Goal: Task Accomplishment & Management: Complete application form

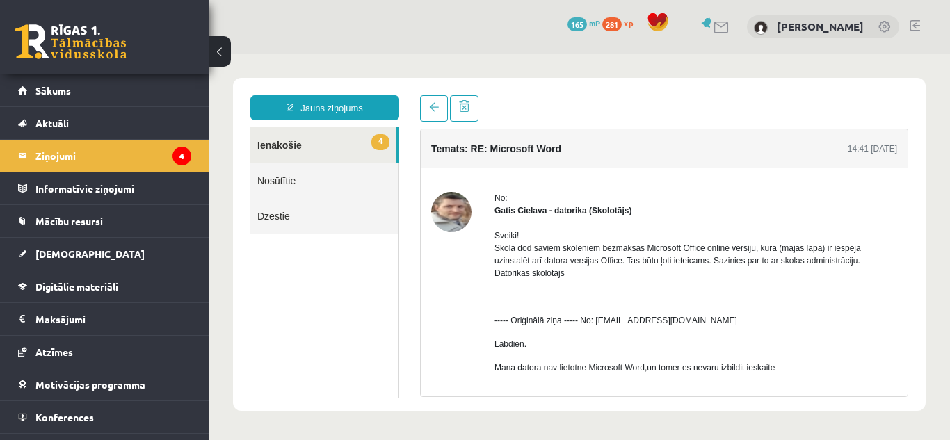
click at [339, 140] on link "4 Ienākošie" at bounding box center [323, 144] width 146 height 35
click at [124, 89] on link "Sākums" at bounding box center [104, 90] width 173 height 32
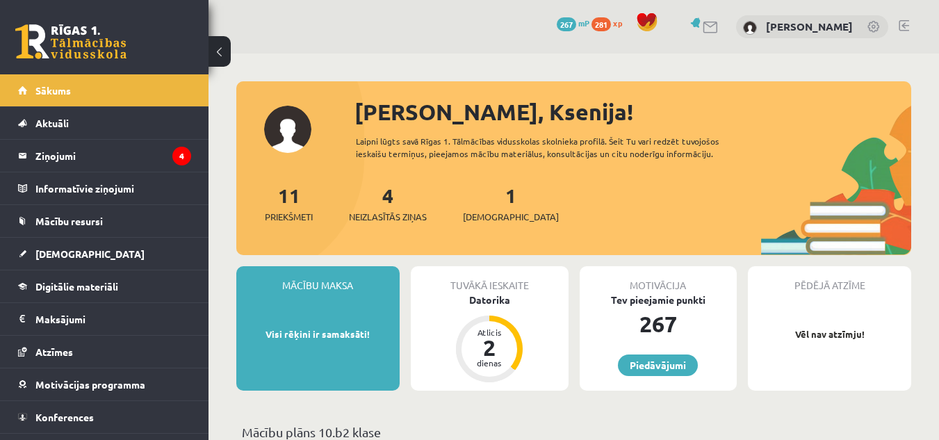
click at [483, 208] on div "1 Ieskaites" at bounding box center [511, 202] width 96 height 43
click at [488, 218] on span "[DEMOGRAPHIC_DATA]" at bounding box center [511, 217] width 96 height 14
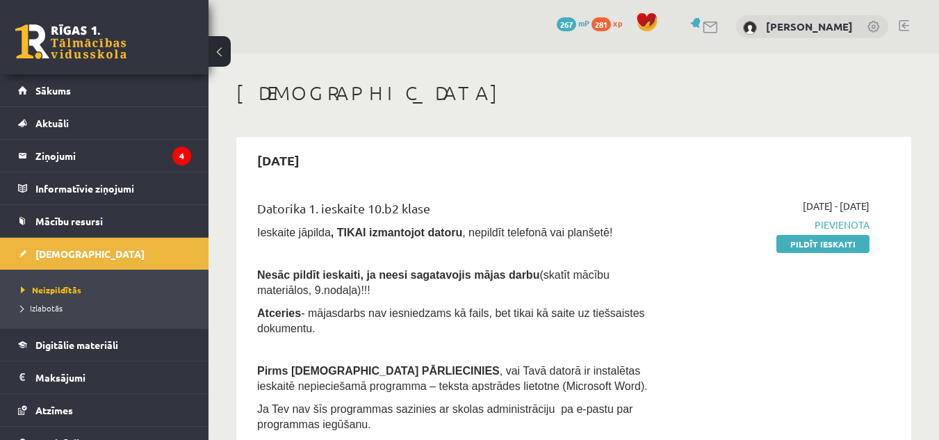
click at [783, 248] on link "Pildīt ieskaiti" at bounding box center [823, 244] width 93 height 18
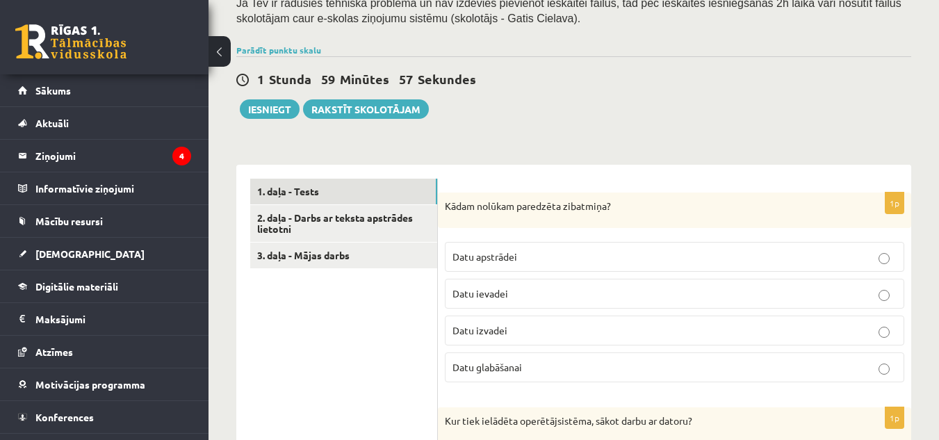
scroll to position [298, 0]
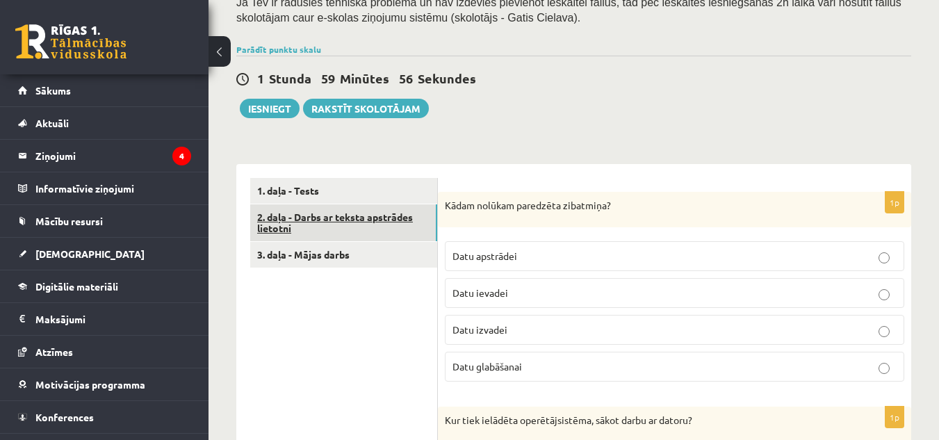
click at [385, 204] on link "2. daļa - Darbs ar teksta apstrādes lietotni" at bounding box center [343, 223] width 187 height 38
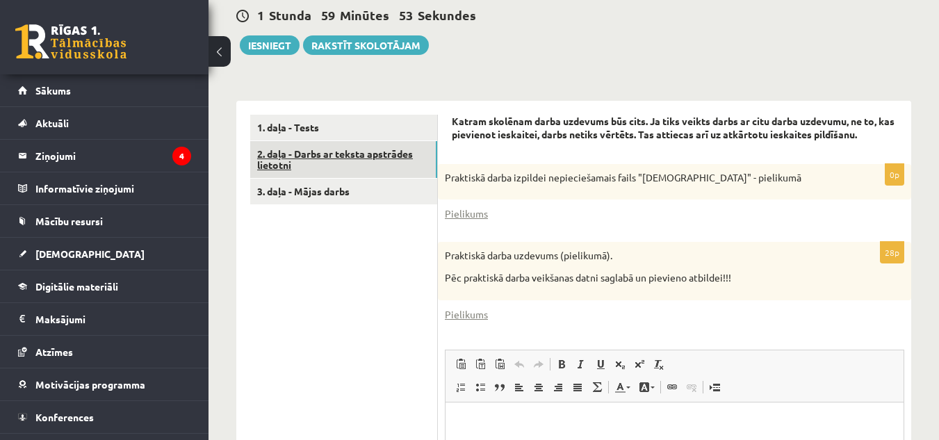
scroll to position [362, 0]
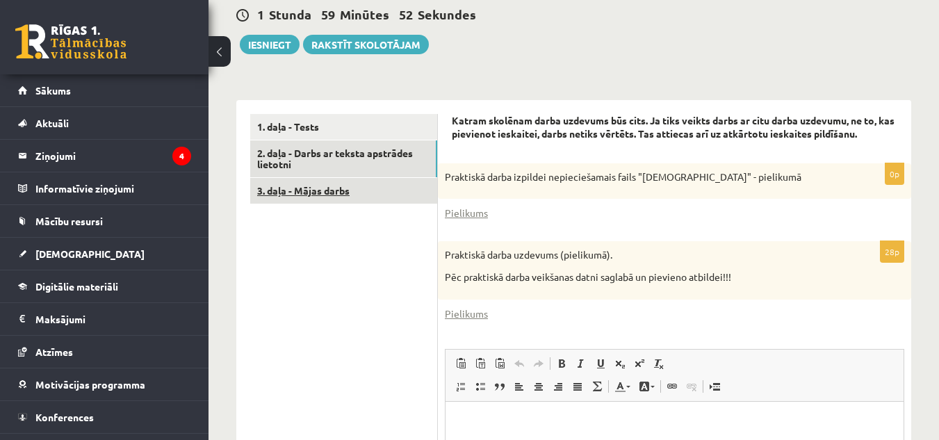
click at [350, 178] on link "3. daļa - Mājas darbs" at bounding box center [343, 191] width 187 height 26
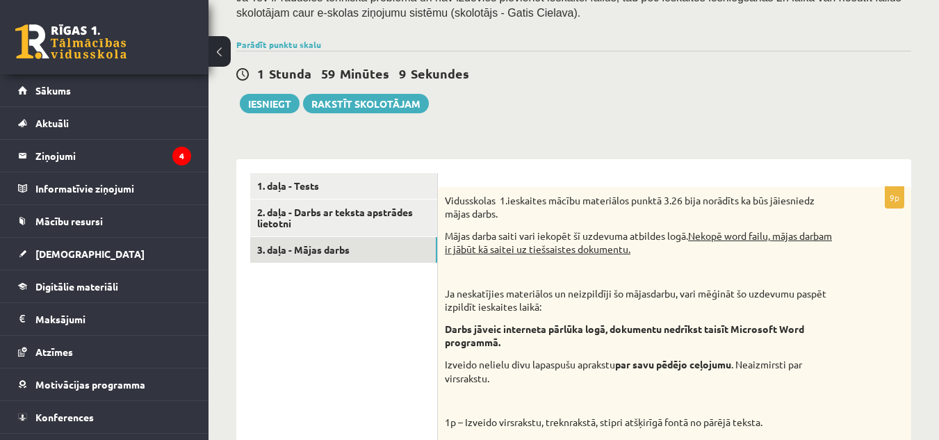
scroll to position [303, 0]
click at [378, 200] on link "2. daļa - Darbs ar teksta apstrādes lietotni" at bounding box center [343, 219] width 187 height 38
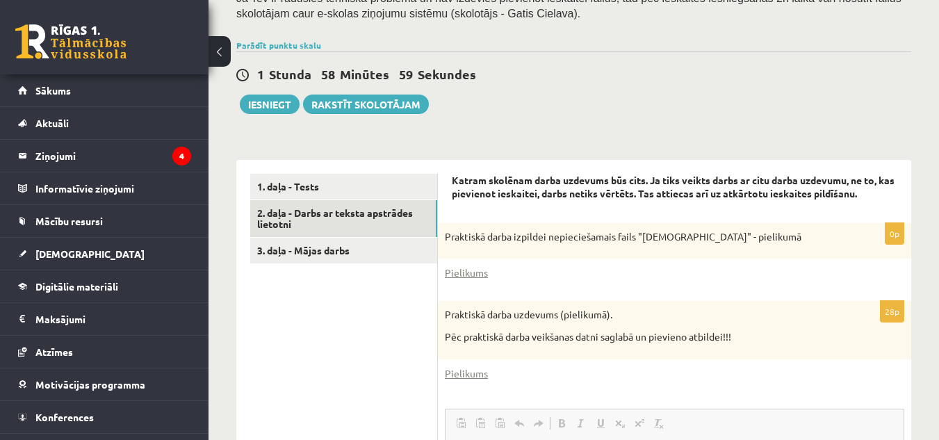
scroll to position [0, 0]
click at [464, 266] on link "Pielikums" at bounding box center [466, 273] width 43 height 15
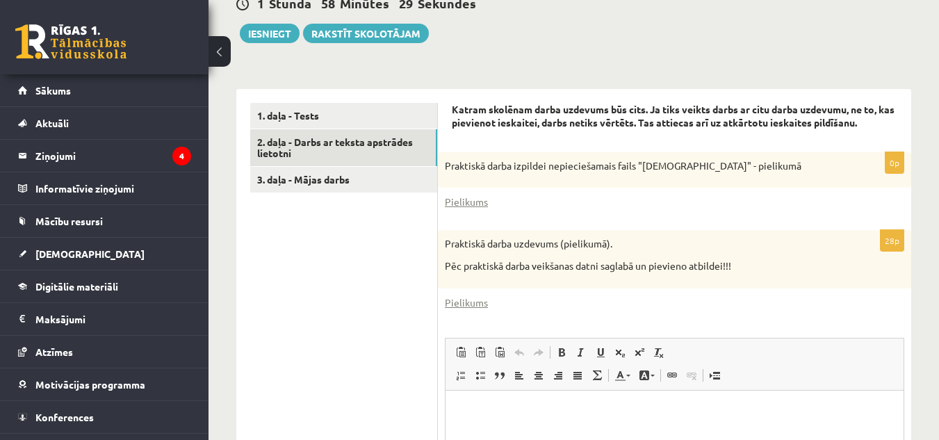
scroll to position [376, 0]
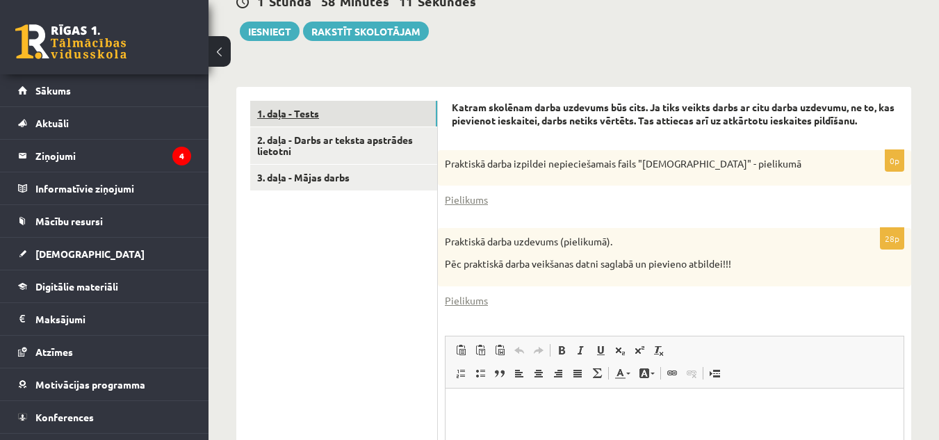
click at [371, 101] on link "1. daļa - Tests" at bounding box center [343, 114] width 187 height 26
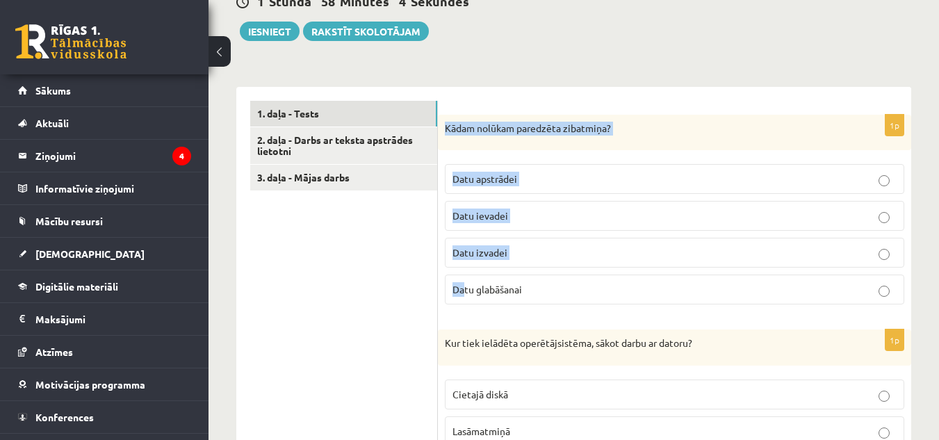
drag, startPoint x: 439, startPoint y: 106, endPoint x: 464, endPoint y: 293, distance: 188.6
click at [464, 293] on div "1p Kādam nolūkam paredzēta zibatmiņa? Datu apstrādei Datu ievadei Datu izvadei …" at bounding box center [675, 216] width 474 height 202
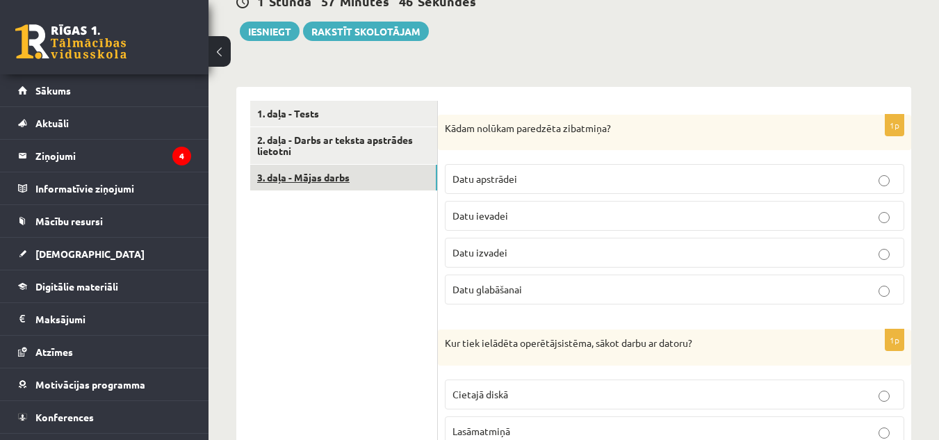
click at [338, 165] on link "3. daļa - Mājas darbs" at bounding box center [343, 178] width 187 height 26
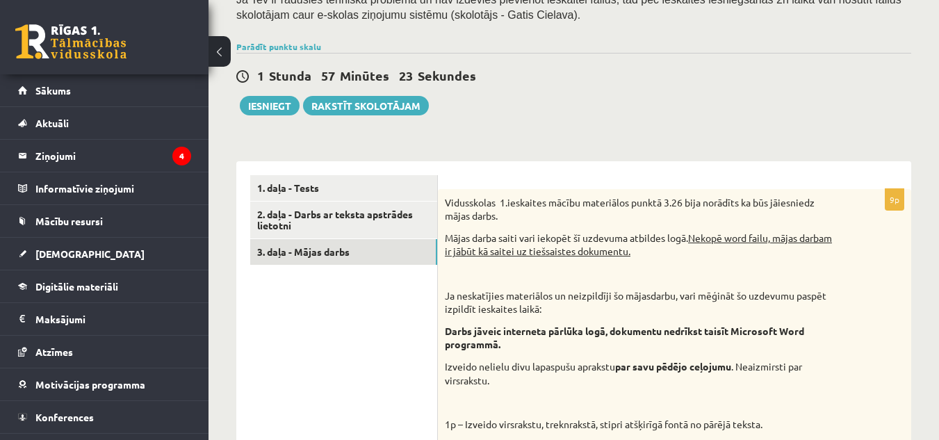
scroll to position [300, 0]
click at [374, 177] on link "1. daļa - Tests" at bounding box center [343, 189] width 187 height 26
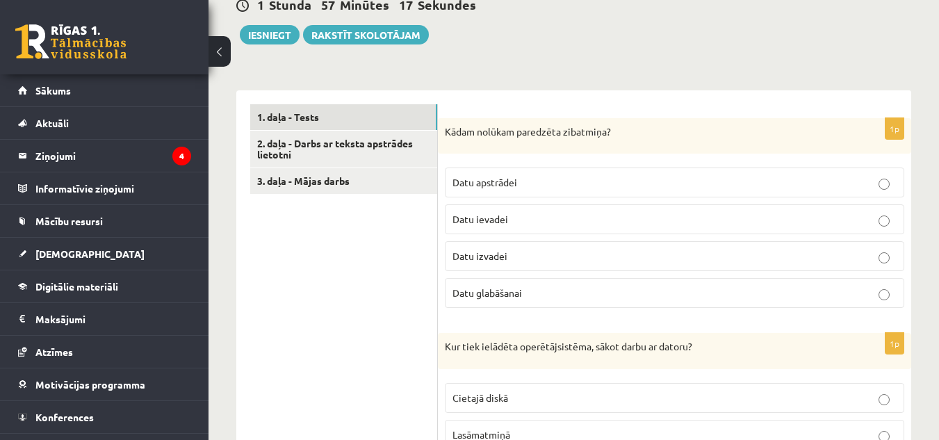
scroll to position [428, 0]
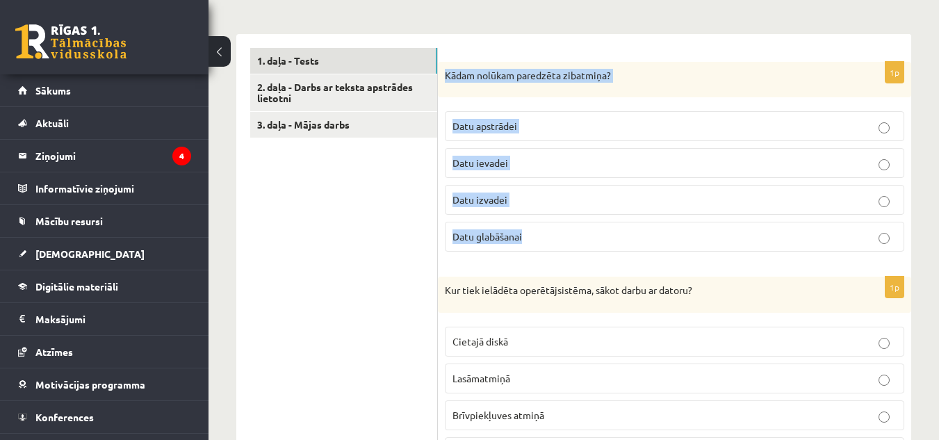
drag, startPoint x: 441, startPoint y: 51, endPoint x: 546, endPoint y: 228, distance: 206.1
click at [546, 228] on div "1p Kādam nolūkam paredzēta zibatmiņa? Datu apstrādei Datu ievadei Datu izvadei …" at bounding box center [675, 163] width 474 height 202
copy div "Kādam nolūkam paredzēta zibatmiņa? Datu apstrādei Datu ievadei Datu izvadei Dat…"
click at [497, 230] on span "Datu glabāšanai" at bounding box center [488, 236] width 70 height 13
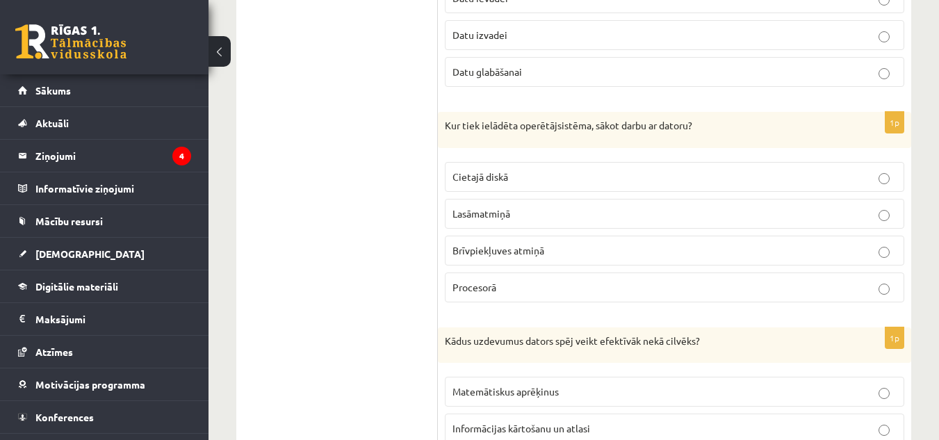
scroll to position [595, 0]
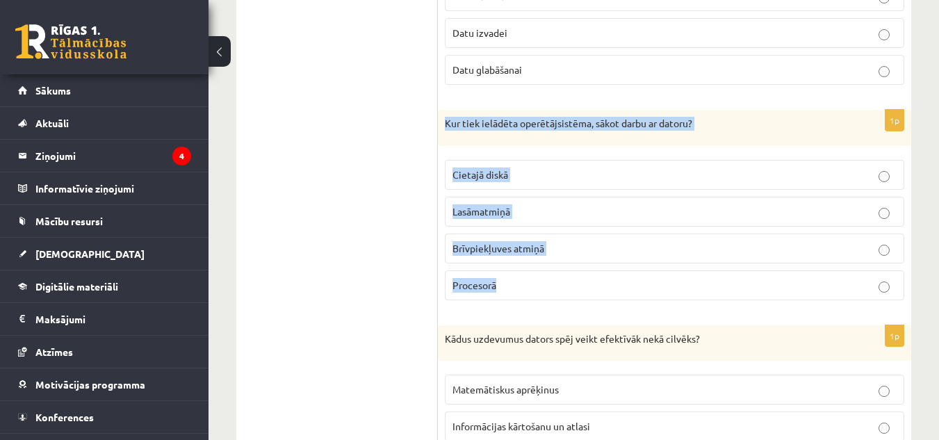
drag, startPoint x: 441, startPoint y: 107, endPoint x: 519, endPoint y: 279, distance: 188.9
click at [519, 279] on div "1p Kur tiek ielādēta operētājsistēma, sākot darbu ar datoru? Cietajā diskā Lasā…" at bounding box center [675, 211] width 474 height 202
copy div "Kur tiek ielādēta operētājsistēma, sākot darbu ar datoru? Cietajā diskā Lasāmat…"
click at [542, 242] on span "Brīvpiekļuves atmiņā" at bounding box center [499, 248] width 92 height 13
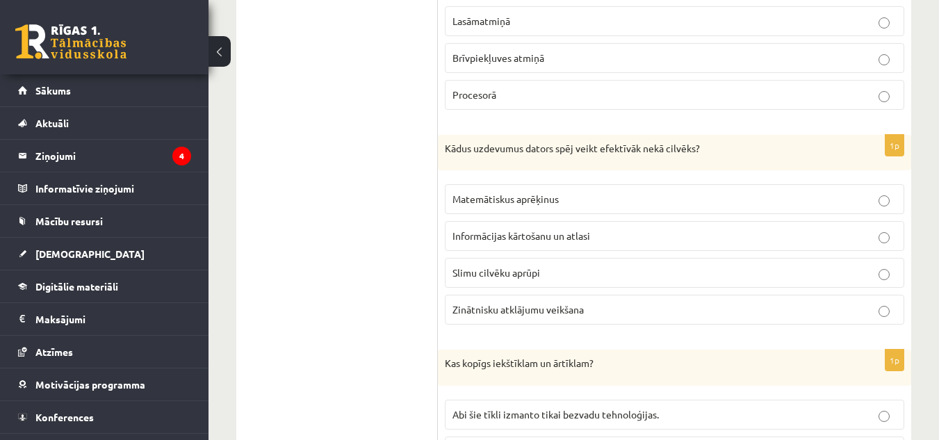
scroll to position [793, 0]
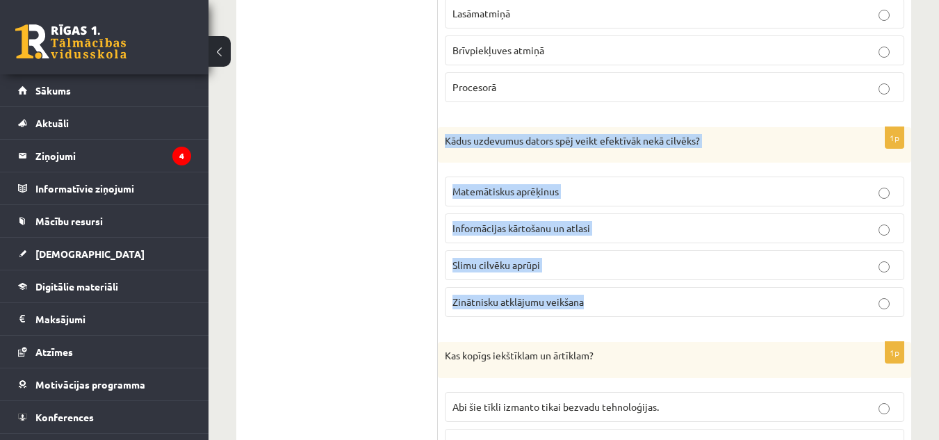
drag, startPoint x: 442, startPoint y: 123, endPoint x: 631, endPoint y: 311, distance: 266.5
click at [631, 311] on div "1p Kādus uzdevumus dators spēj veikt efektīvāk nekā cilvēks? Matemātiskus aprēķ…" at bounding box center [675, 228] width 474 height 202
copy div "Kādus uzdevumus dators spēj veikt efektīvāk nekā cilvēks? Matemātiskus aprēķinu…"
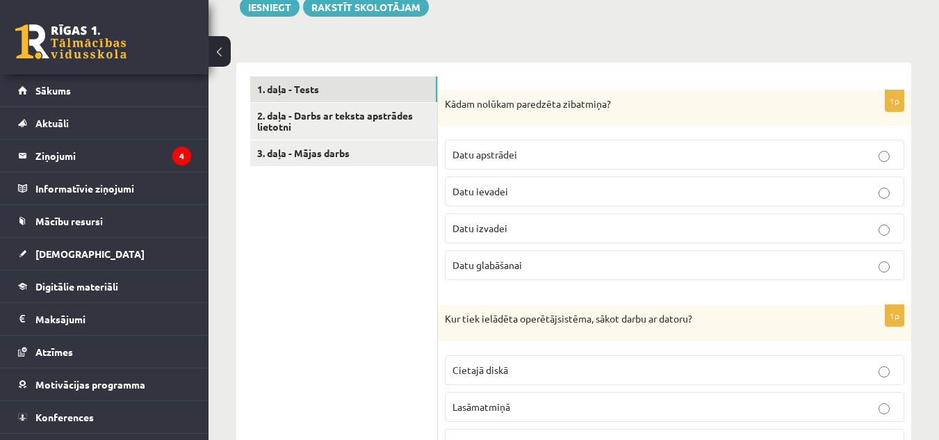
scroll to position [311, 0]
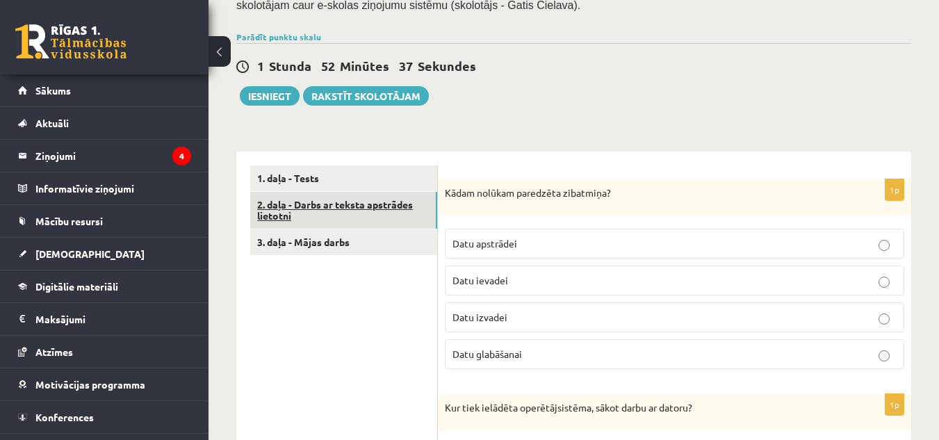
click at [333, 199] on link "2. daļa - Darbs ar teksta apstrādes lietotni" at bounding box center [343, 211] width 187 height 38
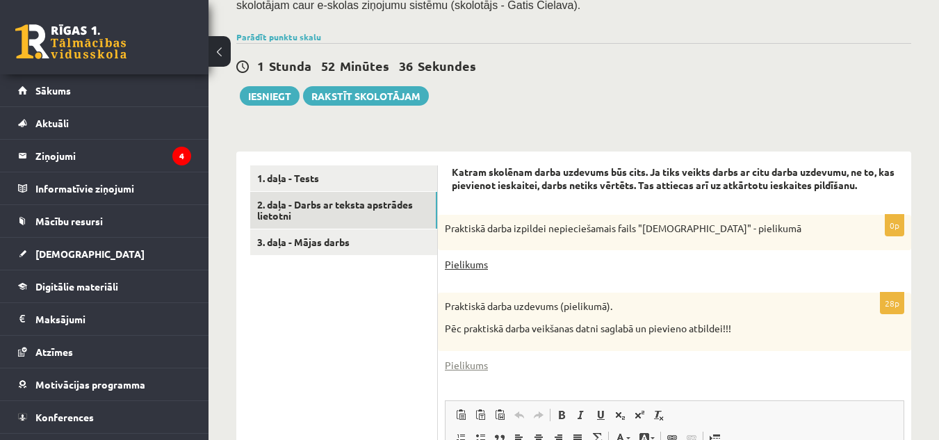
scroll to position [0, 0]
click at [471, 257] on link "Pielikums" at bounding box center [466, 264] width 43 height 15
click at [365, 229] on link "3. daļa - Mājas darbs" at bounding box center [343, 242] width 187 height 26
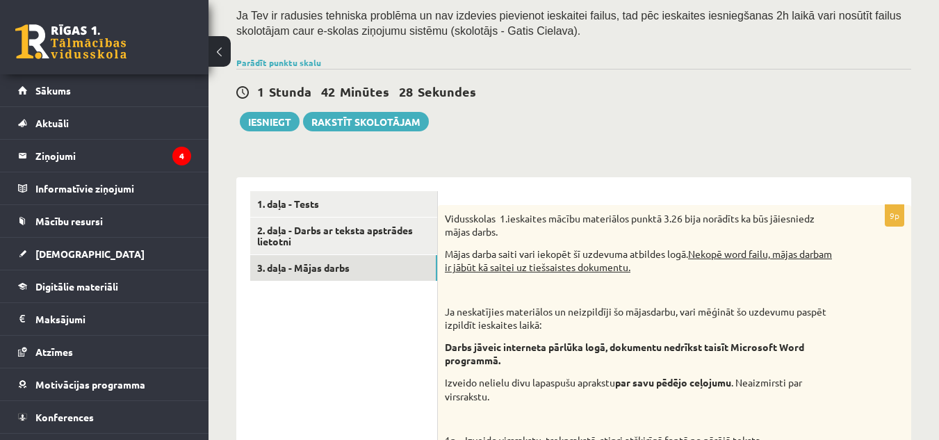
scroll to position [286, 0]
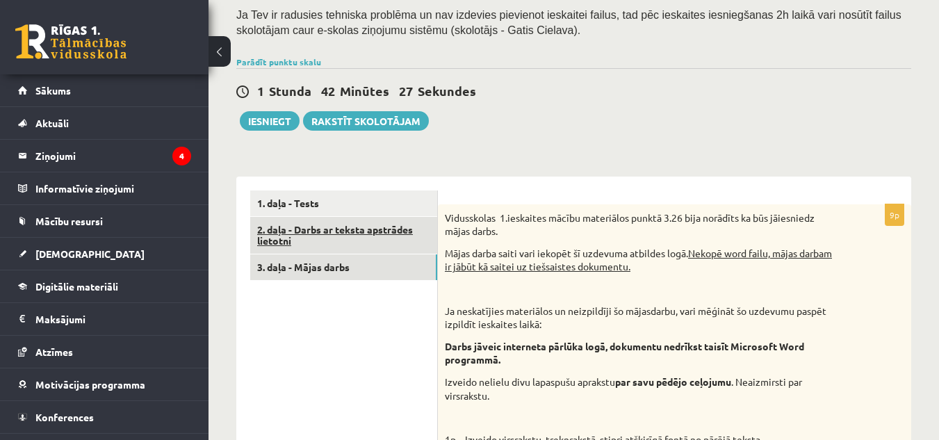
click at [318, 223] on link "2. daļa - Darbs ar teksta apstrādes lietotni" at bounding box center [343, 236] width 187 height 38
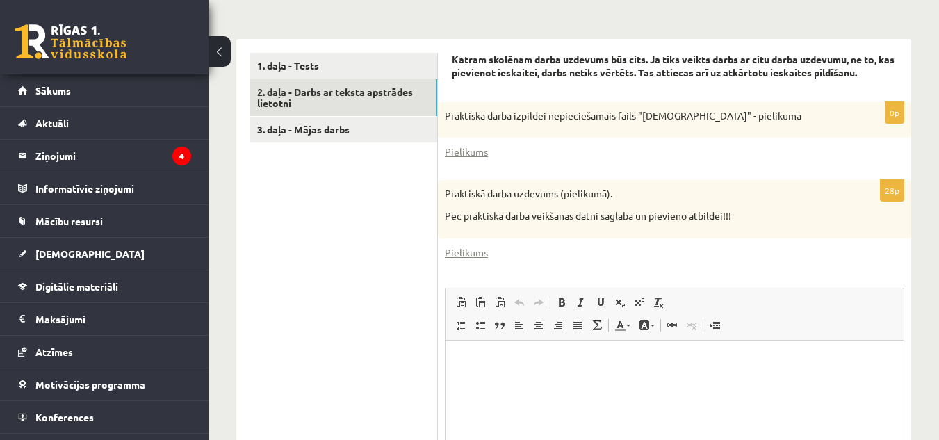
scroll to position [424, 0]
click at [466, 245] on link "Pielikums" at bounding box center [466, 252] width 43 height 15
click at [366, 52] on link "1. daļa - Tests" at bounding box center [343, 65] width 187 height 26
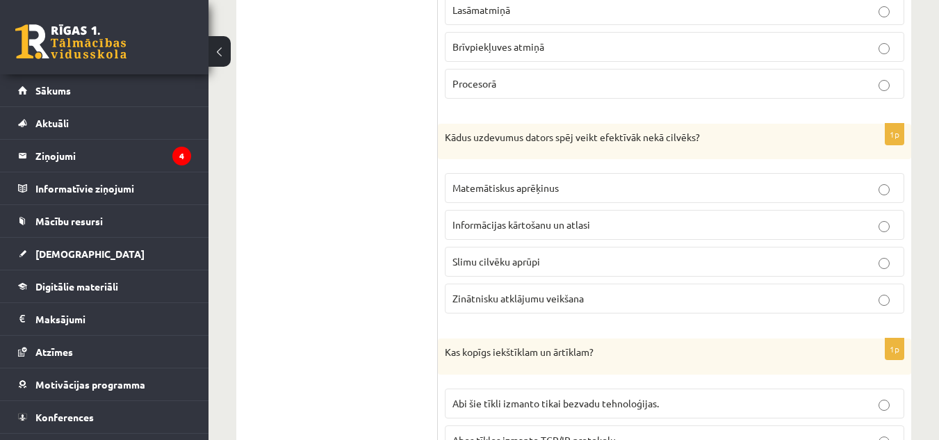
scroll to position [798, 0]
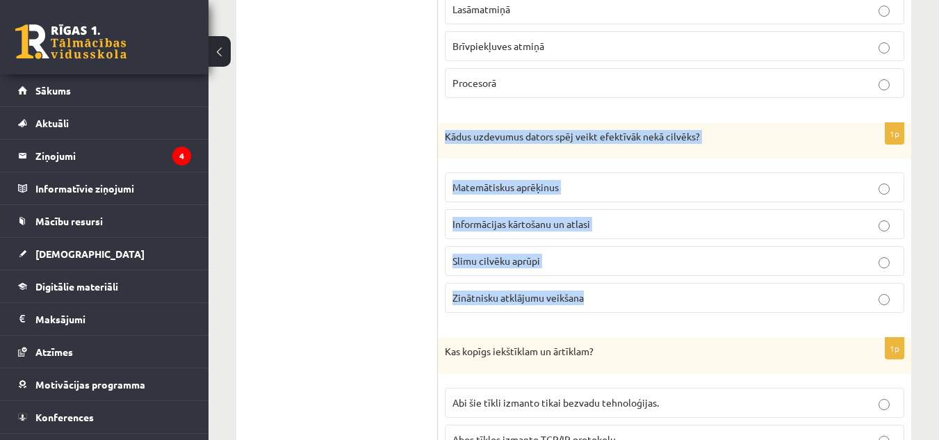
drag, startPoint x: 444, startPoint y: 120, endPoint x: 702, endPoint y: 294, distance: 311.5
click at [702, 294] on div "1p Kādus uzdevumus dators spēj veikt efektīvāk nekā cilvēks? Matemātiskus aprēķ…" at bounding box center [675, 224] width 474 height 202
copy div "Kādus uzdevumus dators spēj veikt efektīvāk nekā cilvēks? Matemātiskus aprēķinu…"
click at [486, 181] on span "Matemātiskus aprēķinus" at bounding box center [506, 187] width 106 height 13
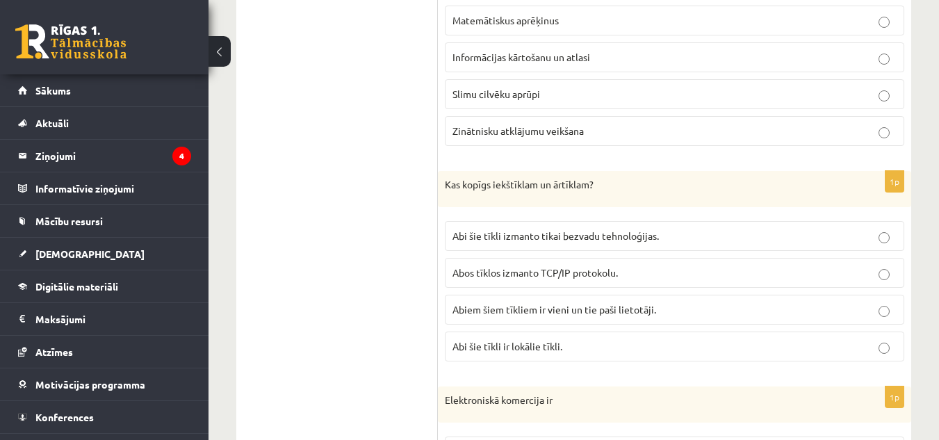
scroll to position [966, 0]
drag, startPoint x: 437, startPoint y: 157, endPoint x: 629, endPoint y: 330, distance: 258.0
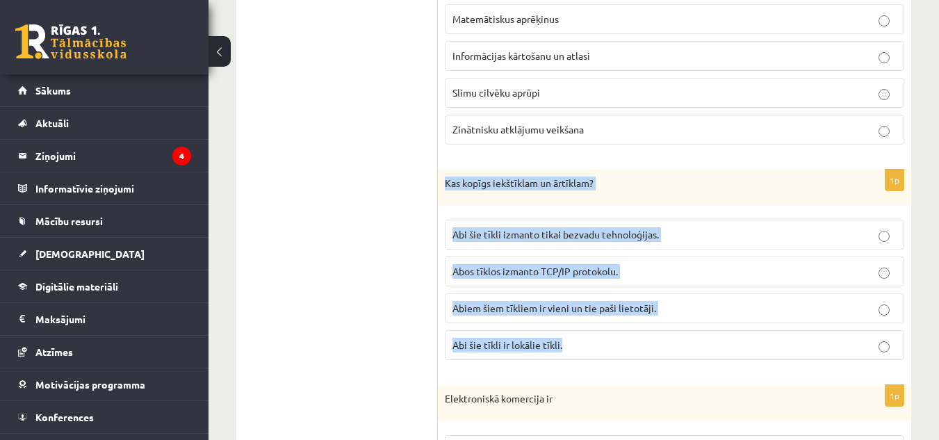
drag, startPoint x: 442, startPoint y: 164, endPoint x: 616, endPoint y: 333, distance: 242.4
click at [616, 333] on div "1p Kas kopīgs iekštīklam un ārtīklam? Abi šie tīkli izmanto tikai bezvadu tehno…" at bounding box center [675, 271] width 474 height 202
copy div "Kas kopīgs iekštīklam un ārtīklam? Abi šie tīkli izmanto tikai bezvadu tehnoloģ…"
click at [505, 265] on span "Abos tīklos izmanto TCP/IP protokolu." at bounding box center [536, 271] width 166 height 13
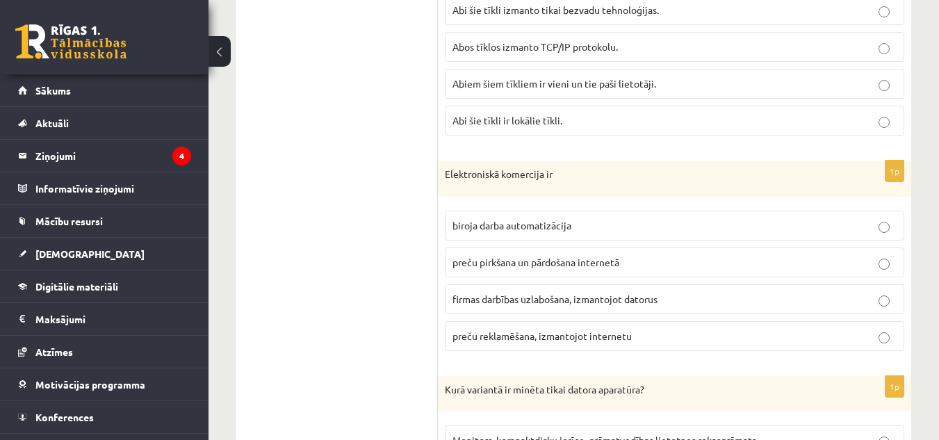
scroll to position [1191, 0]
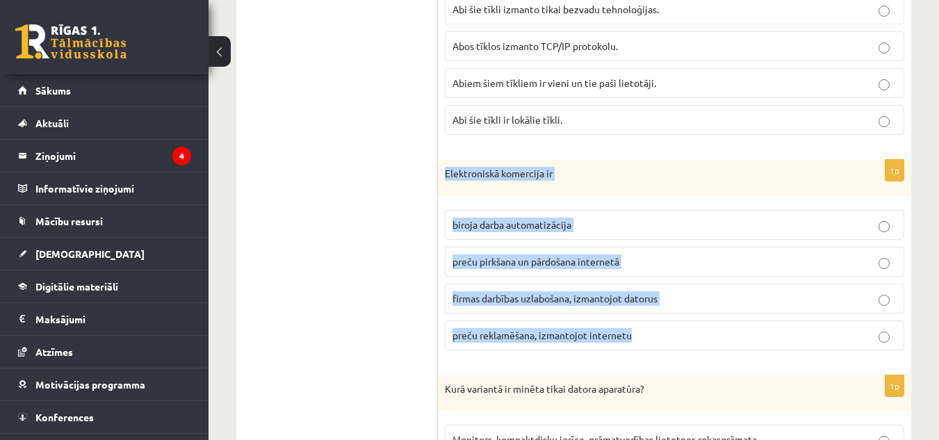
drag, startPoint x: 440, startPoint y: 154, endPoint x: 688, endPoint y: 335, distance: 306.6
click at [688, 335] on div "1p Elektroniskā komercija ir biroja darba automatizācija preču pirkšana un pārd…" at bounding box center [675, 261] width 474 height 202
copy div "Elektroniskā komercija ir biroja darba automatizācija preču pirkšana un pārdoša…"
click at [519, 255] on span "preču pirkšana un pārdošana internetā" at bounding box center [536, 261] width 167 height 13
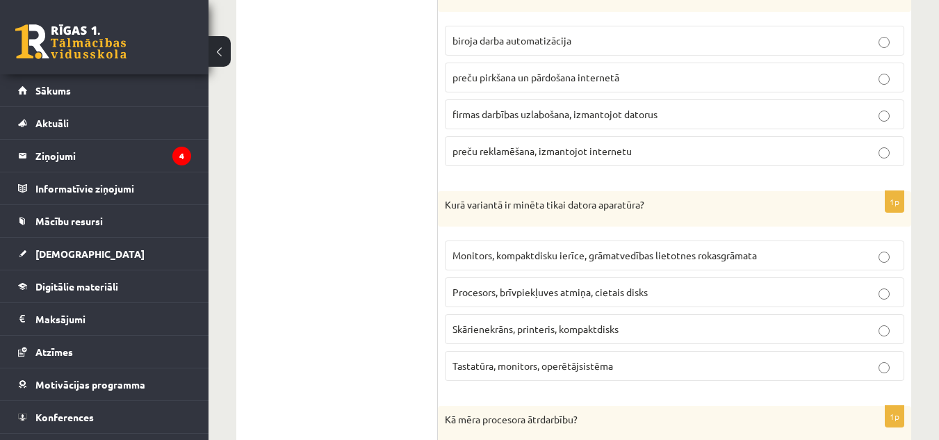
scroll to position [1380, 0]
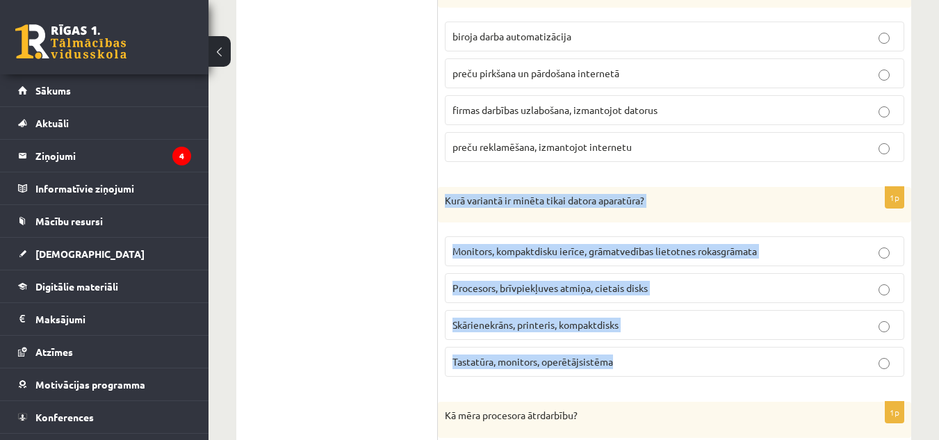
drag, startPoint x: 442, startPoint y: 182, endPoint x: 682, endPoint y: 363, distance: 300.4
click at [682, 363] on div "1p Kurā variantā ir minēta tikai datora aparatūra? Monitors, kompaktdisku ierīc…" at bounding box center [675, 288] width 474 height 202
copy div "Kurā variantā ir minēta tikai datora aparatūra? Monitors, kompaktdisku ierīce, …"
click at [468, 282] on span "Procesors, brīvpiekļuves atmiņa, cietais disks" at bounding box center [550, 288] width 195 height 13
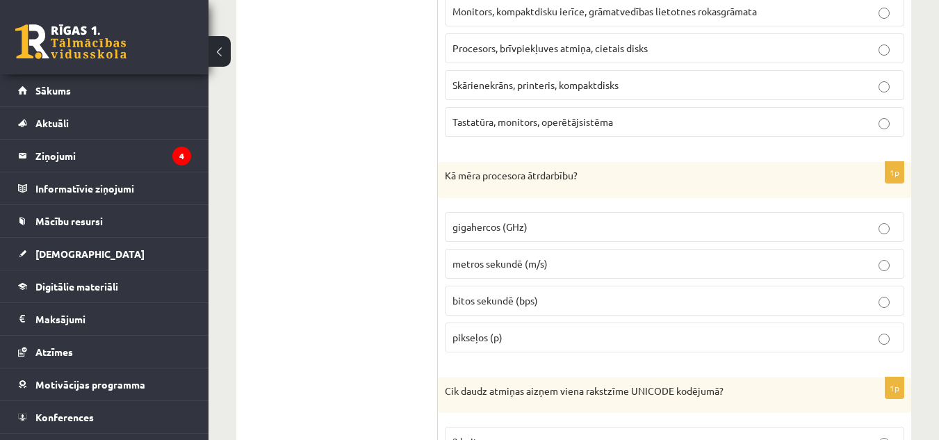
scroll to position [1620, 0]
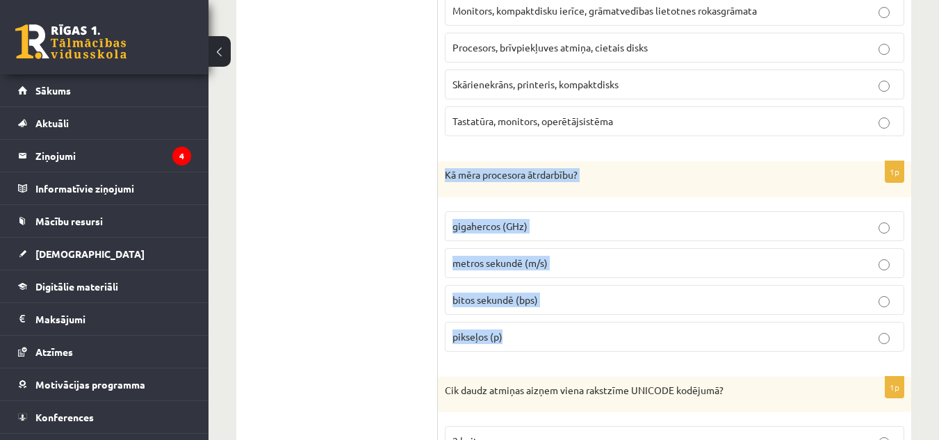
drag, startPoint x: 443, startPoint y: 157, endPoint x: 578, endPoint y: 346, distance: 232.3
click at [578, 346] on div "1p Kā mēra procesora ātrdarbību? gigahercos (GHz) metros sekundē (m/s) bitos se…" at bounding box center [675, 262] width 474 height 202
copy div "Kā mēra procesora ātrdarbību? gigahercos (GHz) metros sekundē (m/s) bitos sekun…"
click at [486, 220] on span "gigahercos (GHz)" at bounding box center [490, 226] width 75 height 13
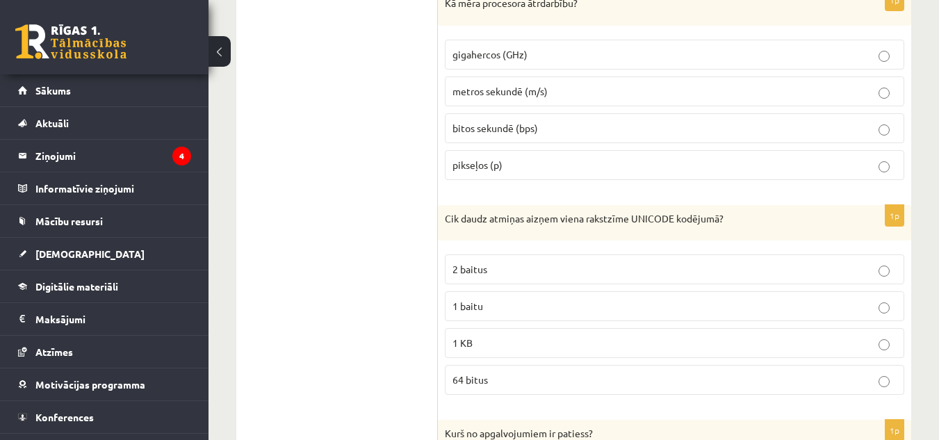
scroll to position [1793, 0]
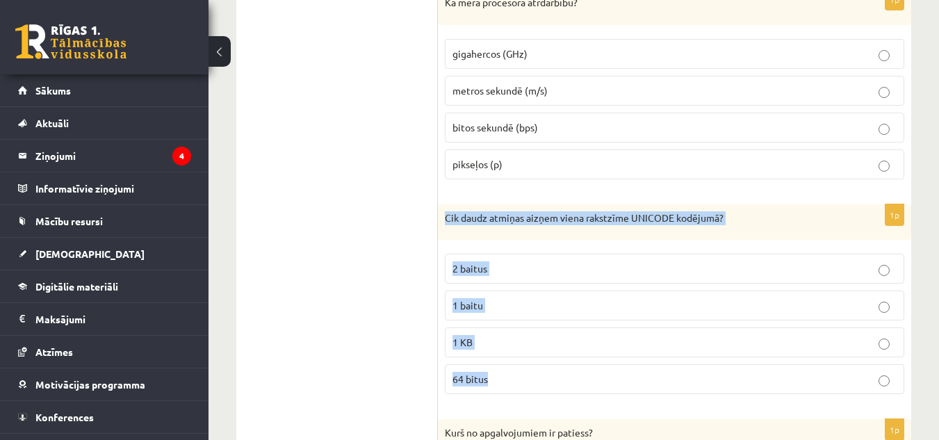
drag, startPoint x: 443, startPoint y: 197, endPoint x: 550, endPoint y: 369, distance: 202.4
click at [550, 369] on div "1p Cik daudz atmiņas aizņem viena rakstzīme UNICODE kodējumā? 2 baitus 1 baitu …" at bounding box center [675, 305] width 474 height 202
copy div "Cik daudz atmiņas aizņem viena rakstzīme UNICODE kodējumā? 2 baitus 1 baitu 1 K…"
click at [517, 261] on p "2 baitus" at bounding box center [675, 268] width 444 height 15
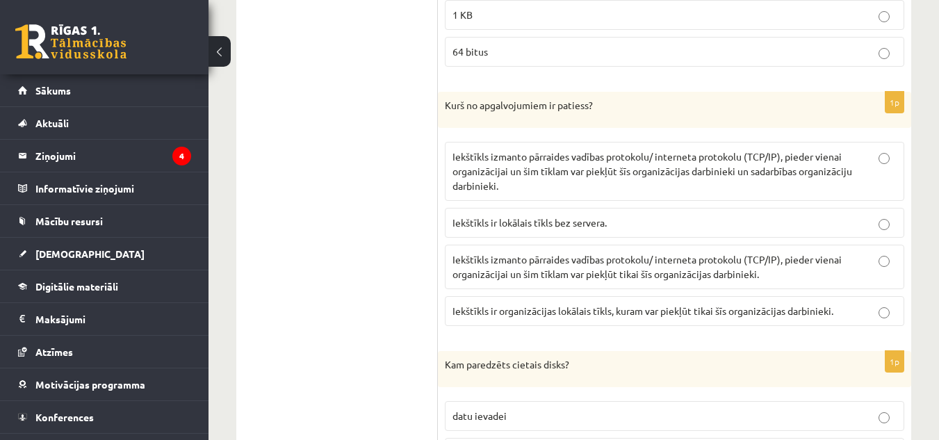
scroll to position [2121, 0]
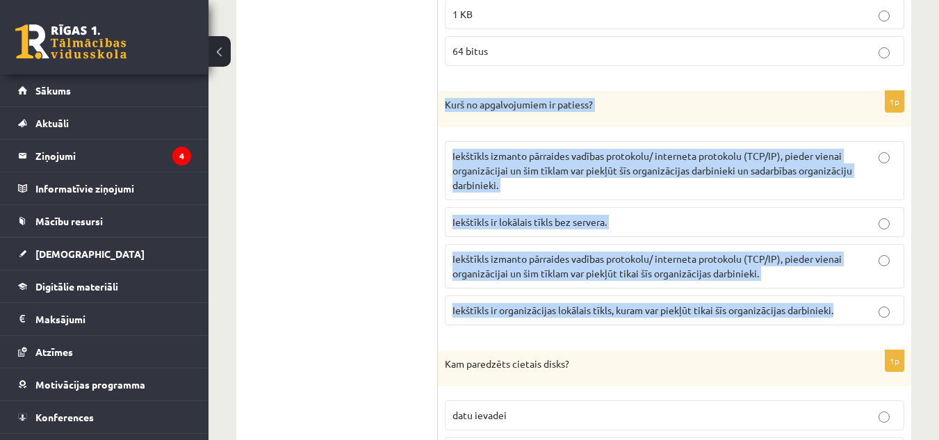
drag, startPoint x: 439, startPoint y: 80, endPoint x: 859, endPoint y: 302, distance: 474.4
click at [859, 302] on div "1p Kurš no apgalvojumiem ir patiess? Iekštīkls izmanto pārraides vadības protok…" at bounding box center [675, 213] width 474 height 245
click at [541, 159] on span "Iekštīkls izmanto pārraides vadības protokolu/ interneta protokolu (TCP/IP), pi…" at bounding box center [653, 171] width 400 height 42
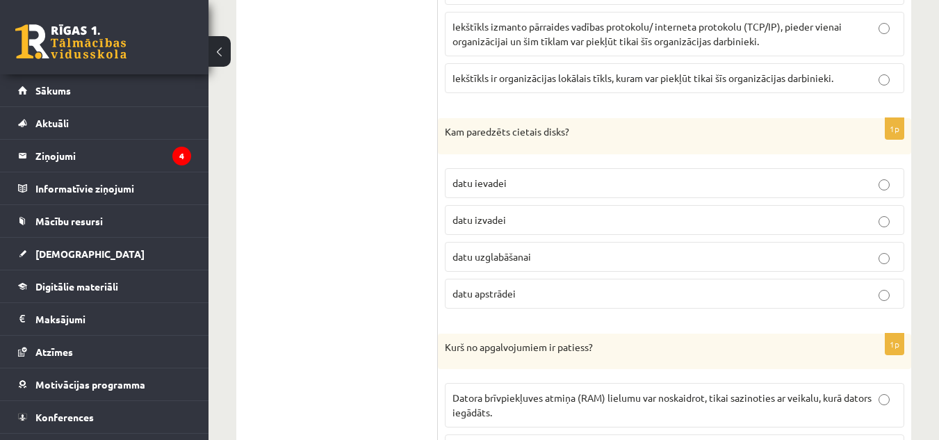
scroll to position [2354, 0]
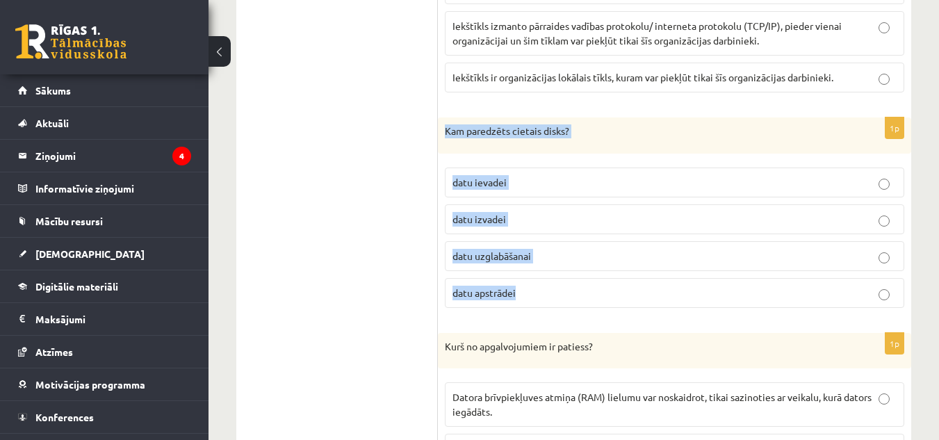
drag, startPoint x: 446, startPoint y: 116, endPoint x: 534, endPoint y: 281, distance: 186.7
click at [534, 281] on div "1p Kam paredzēts cietais disks? datu ievadei datu izvadei datu uzglabāšanai dat…" at bounding box center [675, 219] width 474 height 202
click at [466, 241] on label "datu uzglabāšanai" at bounding box center [675, 256] width 460 height 30
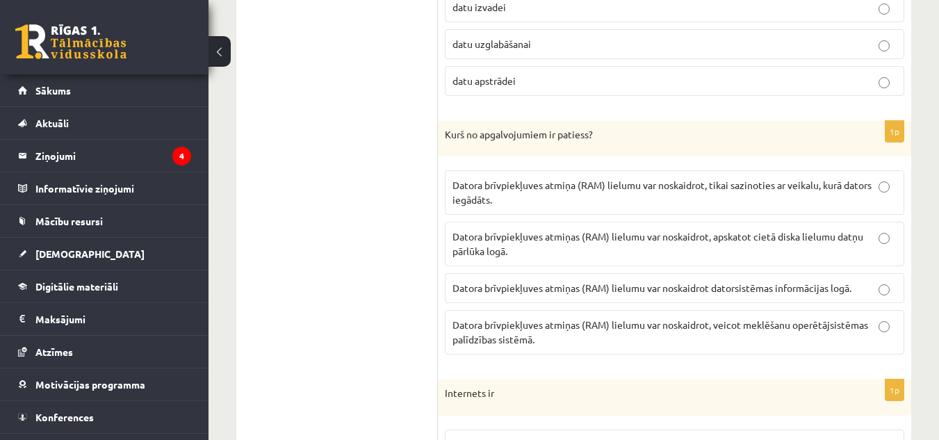
scroll to position [2576, 0]
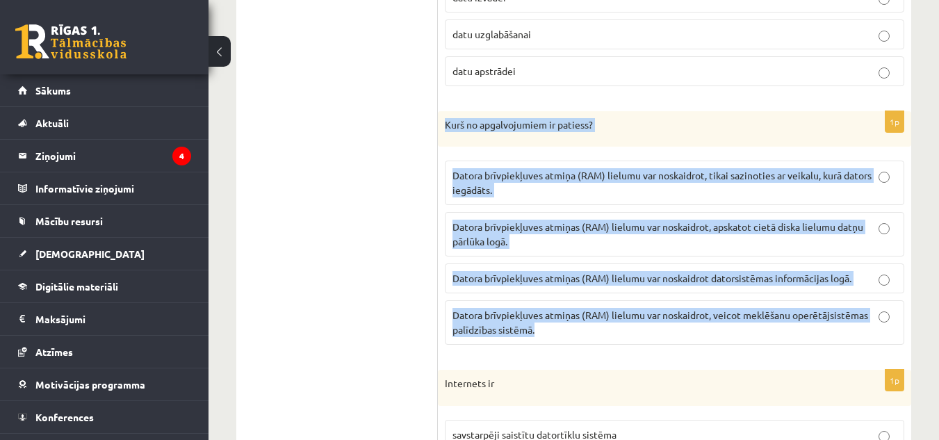
drag, startPoint x: 440, startPoint y: 109, endPoint x: 606, endPoint y: 334, distance: 279.6
click at [606, 334] on div "1p Kurš no apgalvojumiem ir patiess? Datora brīvpiekļuves atmiņa (RAM) lielumu …" at bounding box center [675, 233] width 474 height 245
click at [507, 271] on p "Datora brīvpiekļuves atmiņas (RAM) lielumu var noskaidrot datorsistēmas informā…" at bounding box center [675, 278] width 444 height 15
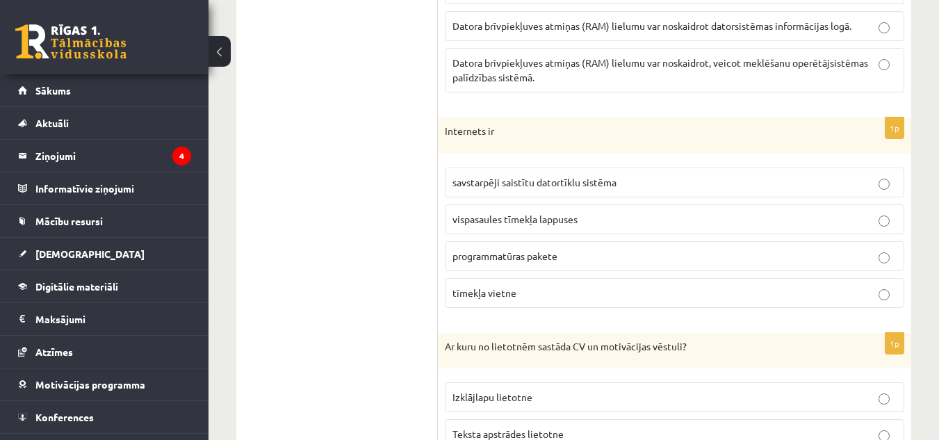
scroll to position [2832, 0]
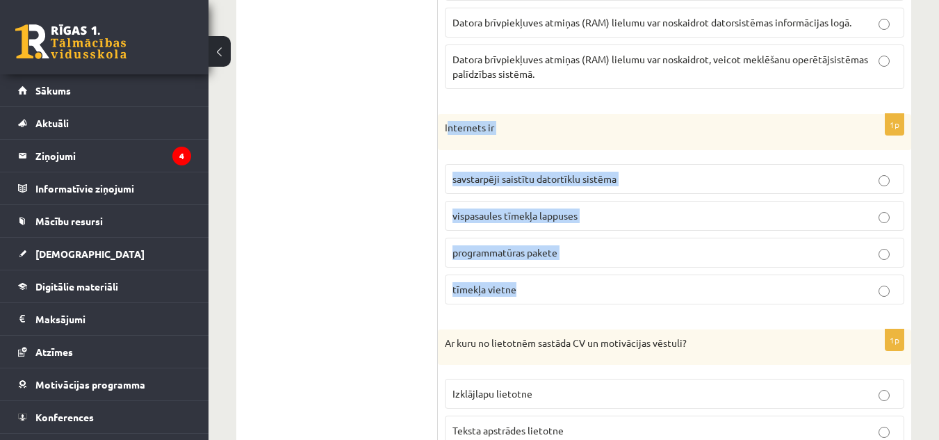
drag, startPoint x: 446, startPoint y: 109, endPoint x: 558, endPoint y: 282, distance: 205.8
click at [558, 282] on div "1p Internets ir savstarpēji saistītu datortīklu sistēma vispasaules tīmekļa lap…" at bounding box center [675, 215] width 474 height 202
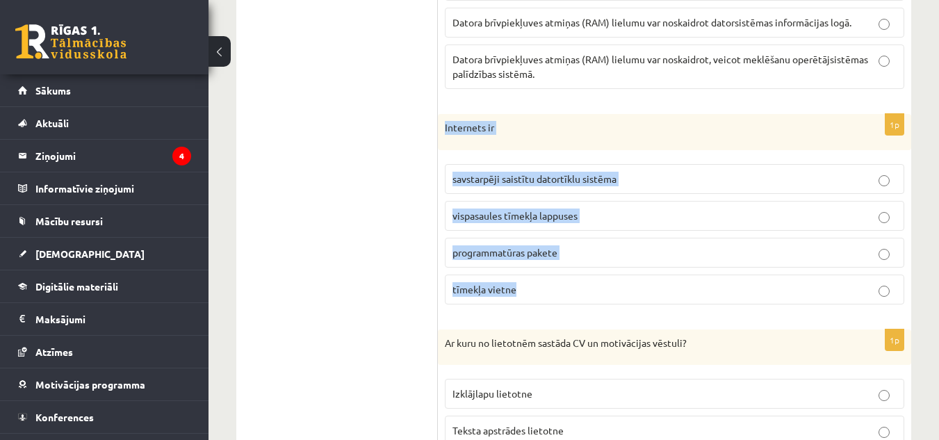
drag, startPoint x: 442, startPoint y: 110, endPoint x: 525, endPoint y: 294, distance: 202.3
click at [525, 294] on div "1p Internets ir savstarpēji saistītu datortīklu sistēma vispasaules tīmekļa lap…" at bounding box center [675, 215] width 474 height 202
click at [552, 172] on span "savstarpēji saistītu datortīklu sistēma" at bounding box center [535, 178] width 164 height 13
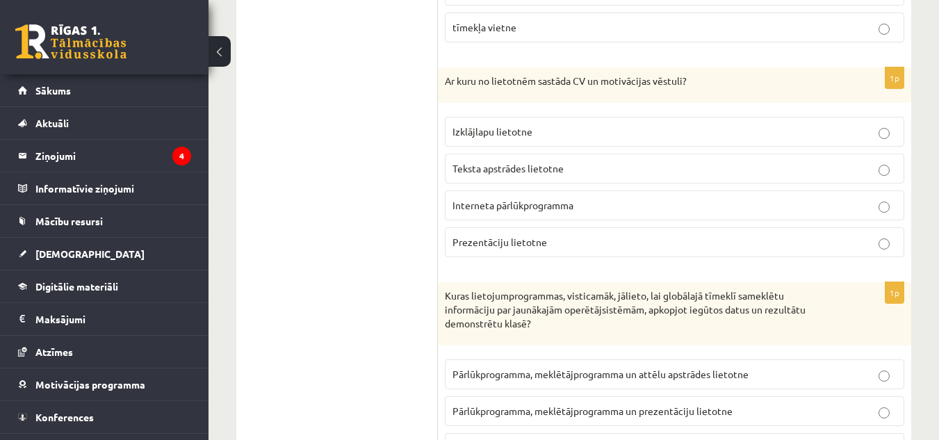
scroll to position [3095, 0]
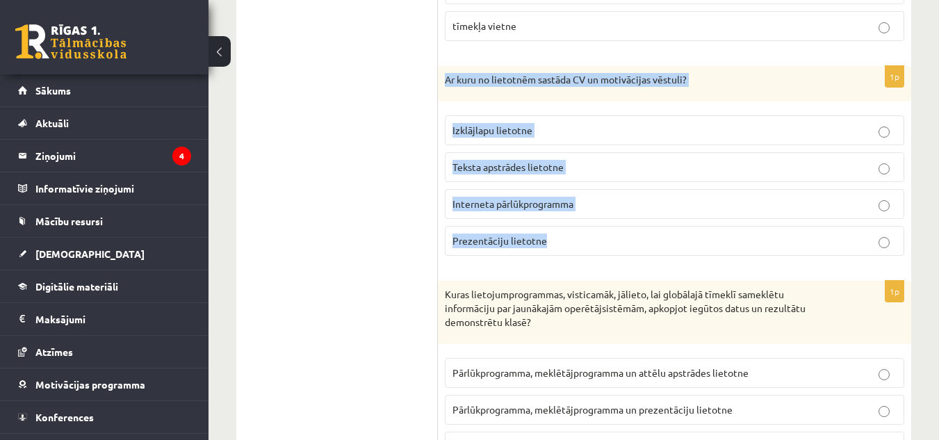
drag, startPoint x: 443, startPoint y: 61, endPoint x: 663, endPoint y: 252, distance: 290.9
click at [663, 252] on div "1p Ar kuru no lietotnēm sastāda CV un motivācijas vēstuli? Izklājlapu lietotne …" at bounding box center [675, 167] width 474 height 202
click at [538, 161] on span "Teksta apstrādes lietotne" at bounding box center [508, 167] width 111 height 13
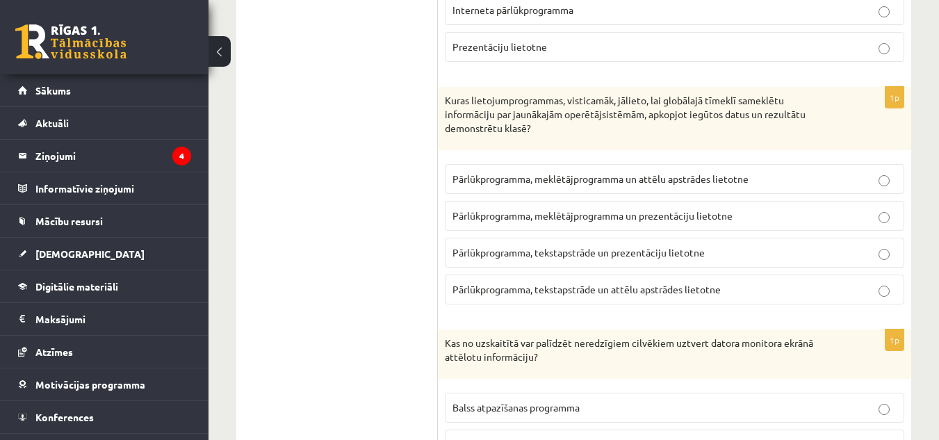
scroll to position [3292, 0]
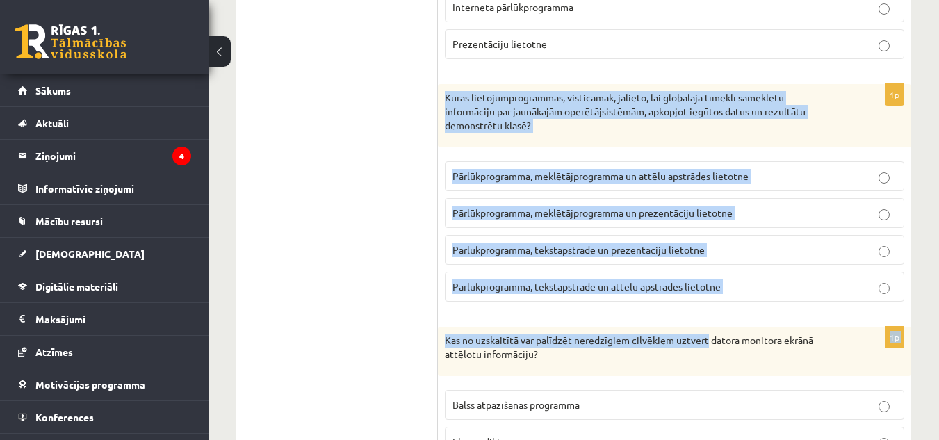
drag, startPoint x: 444, startPoint y: 79, endPoint x: 744, endPoint y: 306, distance: 376.4
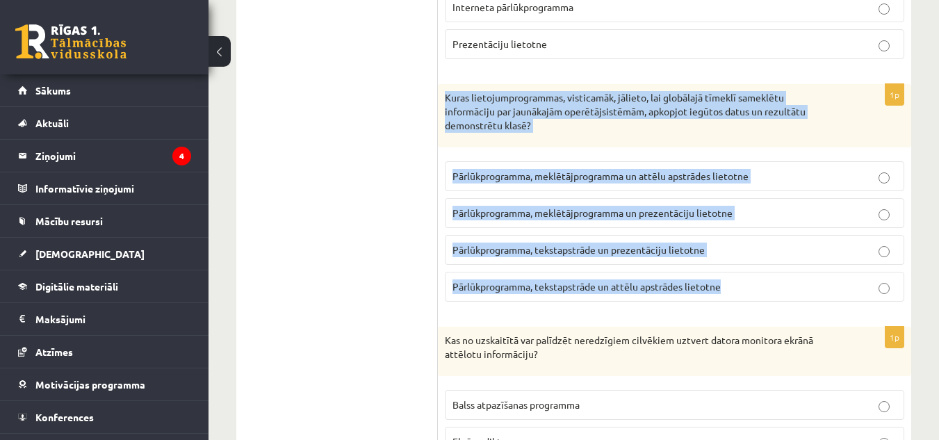
drag, startPoint x: 443, startPoint y: 79, endPoint x: 736, endPoint y: 276, distance: 353.7
click at [736, 276] on div "1p Kuras lietojumprogrammas, visticamāk, jālieto, lai globālajā tīmeklī sameklē…" at bounding box center [675, 198] width 474 height 229
click at [555, 207] on span "Pārlūkprogramma, meklētājprogramma un prezentāciju lietotne" at bounding box center [593, 213] width 280 height 13
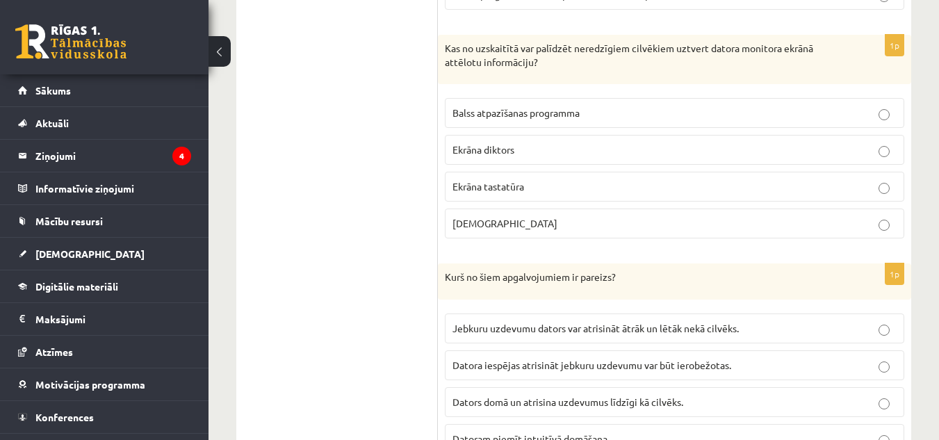
scroll to position [3586, 0]
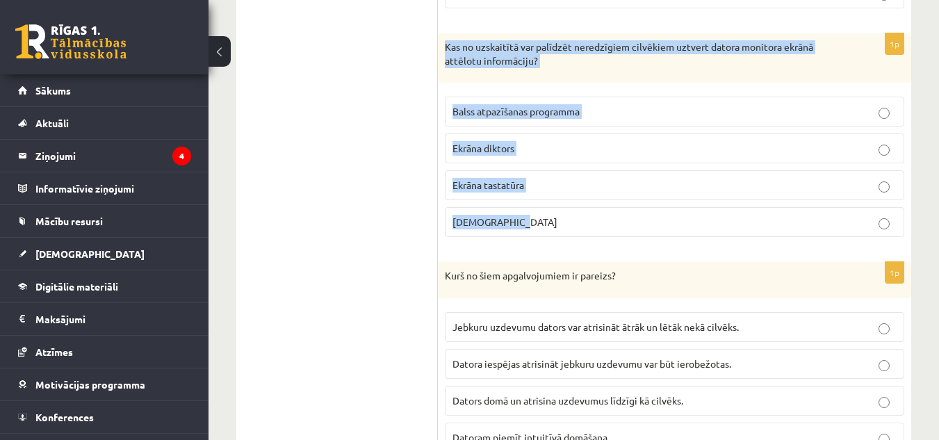
drag, startPoint x: 441, startPoint y: 23, endPoint x: 661, endPoint y: 214, distance: 291.3
click at [661, 214] on div "1p Kas no uzskaitītā var palīdzēt neredzīgiem cilvēkiem uztvert datora monitora…" at bounding box center [675, 140] width 474 height 215
click at [493, 142] on span "Ekrāna diktors" at bounding box center [484, 148] width 62 height 13
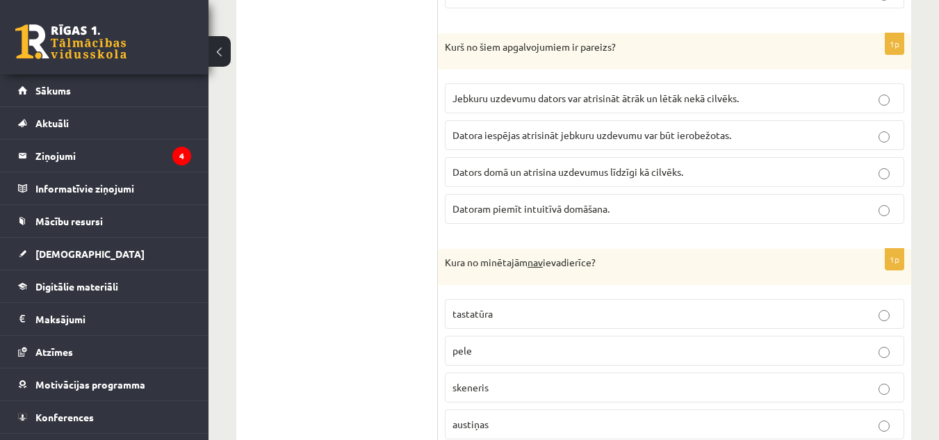
scroll to position [3815, 0]
drag, startPoint x: 441, startPoint y: 29, endPoint x: 719, endPoint y: 223, distance: 338.7
click at [487, 128] on span "Datora iespējas atrisināt jebkuru uzdevumu var būt ierobežotas." at bounding box center [592, 134] width 279 height 13
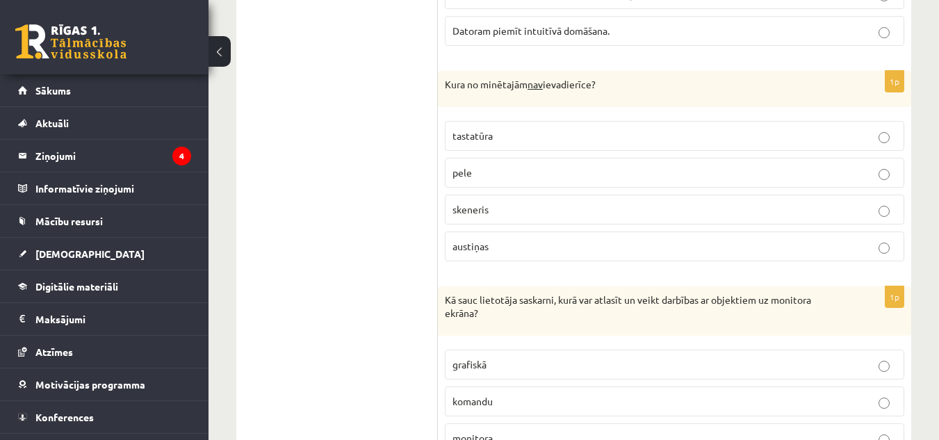
scroll to position [3994, 0]
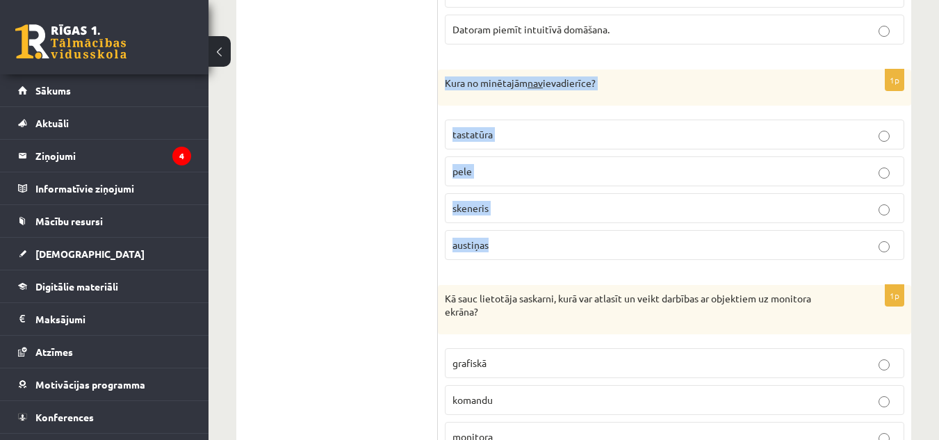
drag, startPoint x: 439, startPoint y: 63, endPoint x: 584, endPoint y: 242, distance: 230.9
click at [584, 242] on div "1p Kura no minētajām nav ievadierīce? tastatūra pele skeneris austiņas" at bounding box center [675, 171] width 474 height 202
click at [478, 230] on label "austiņas" at bounding box center [675, 245] width 460 height 30
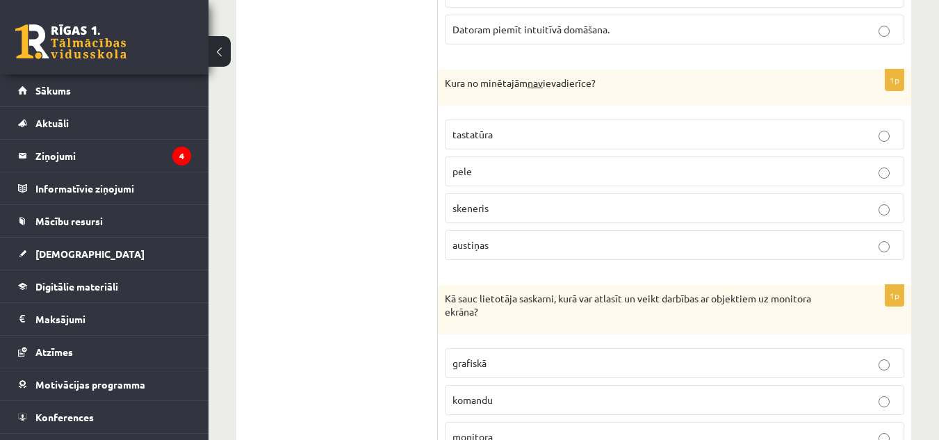
scroll to position [4081, 0]
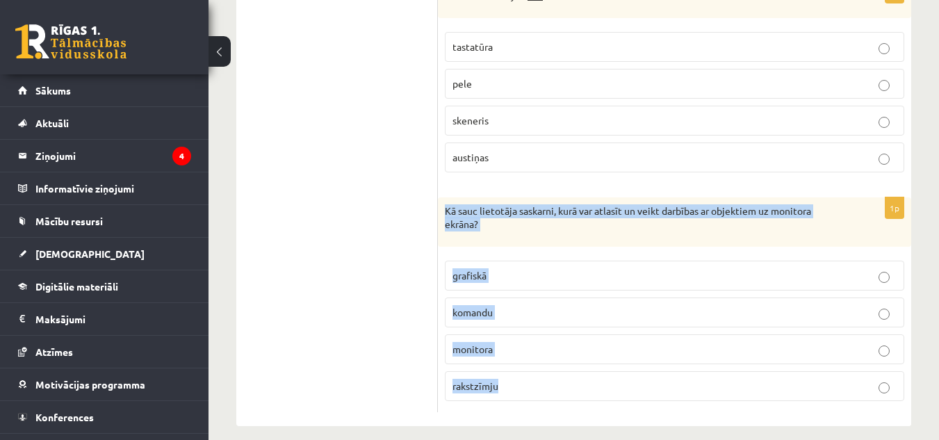
drag, startPoint x: 443, startPoint y: 195, endPoint x: 548, endPoint y: 394, distance: 224.9
click at [548, 394] on div "1p Kā sauc lietotāja saskarni, kurā var atlasīt un veikt darbības ar objektiem …" at bounding box center [675, 304] width 474 height 215
click at [514, 268] on p "grafiskā" at bounding box center [675, 275] width 444 height 15
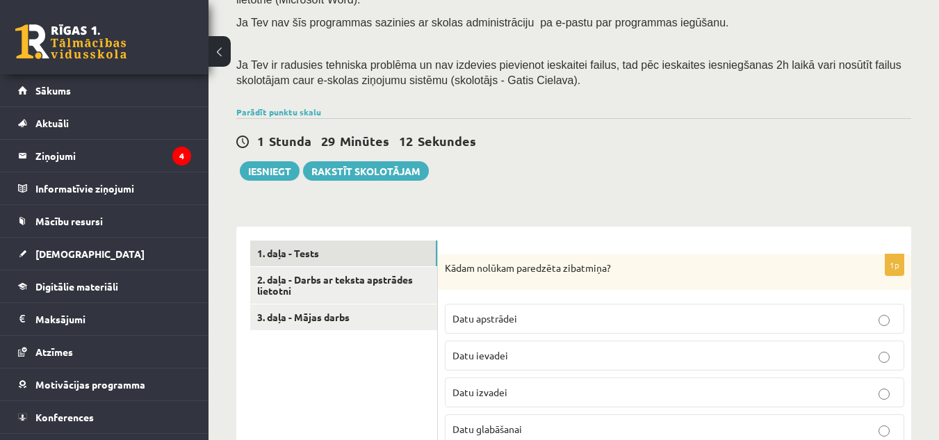
scroll to position [236, 0]
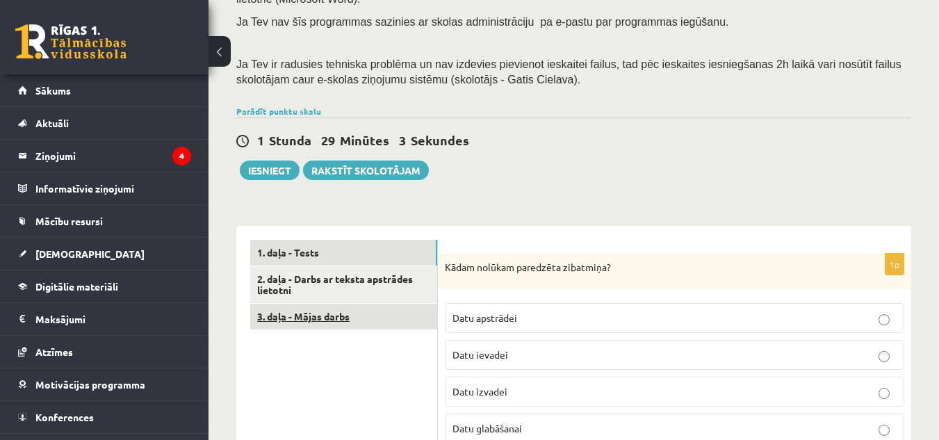
click at [338, 305] on link "3. daļa - Mājas darbs" at bounding box center [343, 317] width 187 height 26
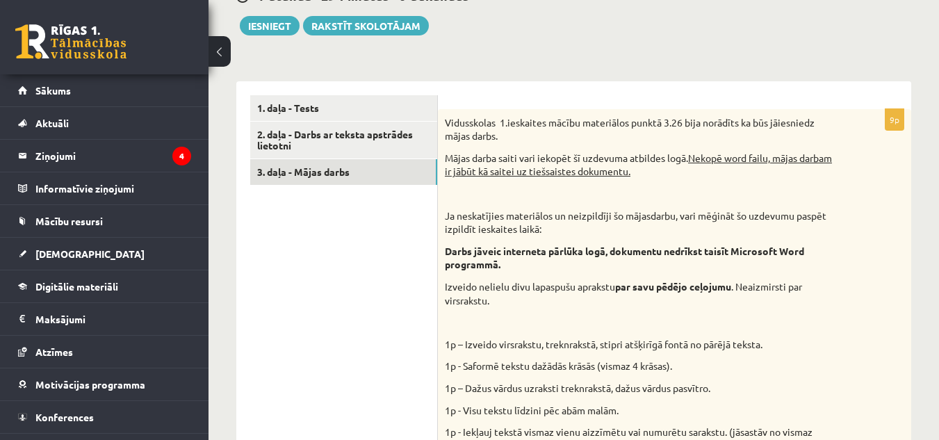
scroll to position [378, 0]
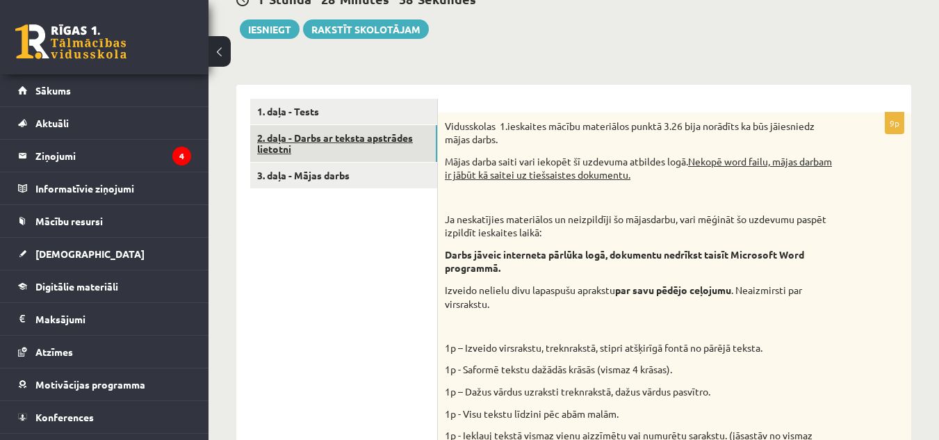
click at [407, 125] on link "2. daļa - Darbs ar teksta apstrādes lietotni" at bounding box center [343, 144] width 187 height 38
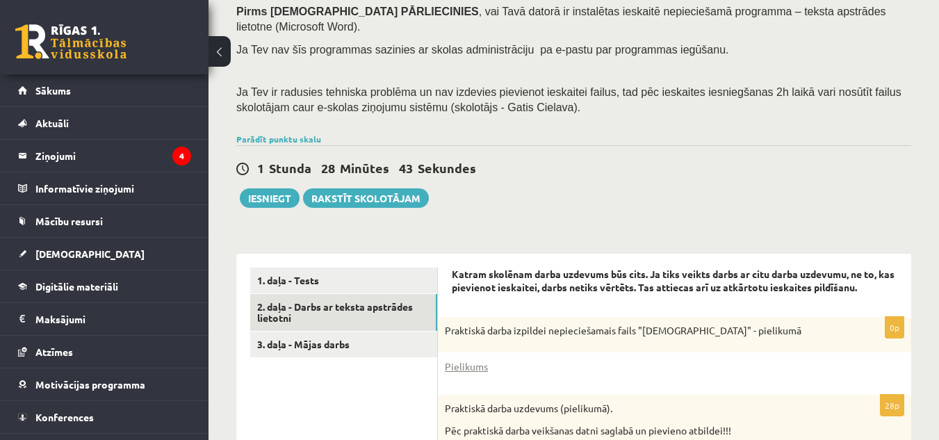
scroll to position [206, 0]
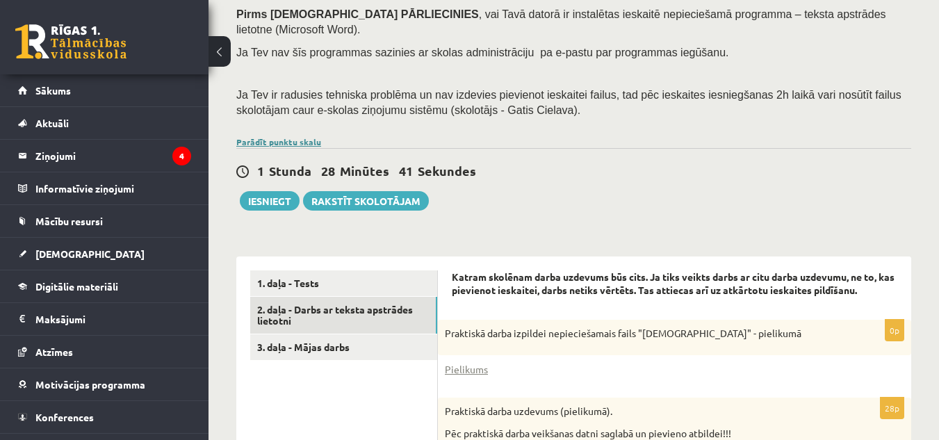
click at [266, 136] on link "Parādīt punktu skalu" at bounding box center [278, 141] width 85 height 11
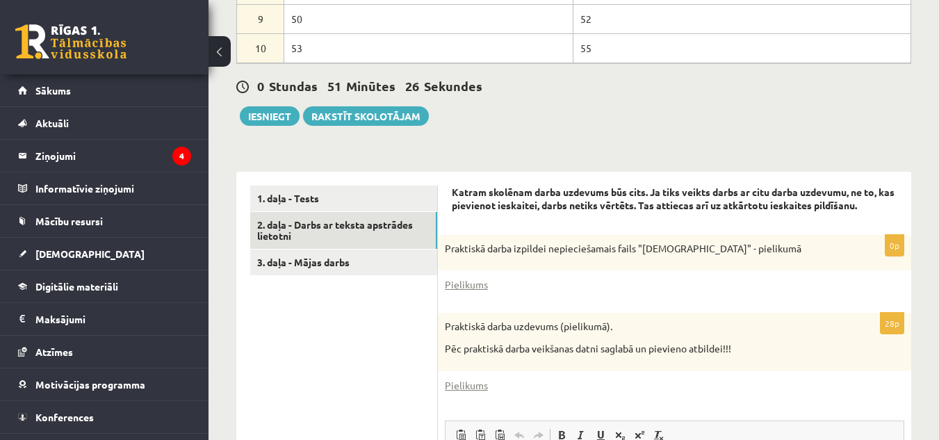
scroll to position [622, 0]
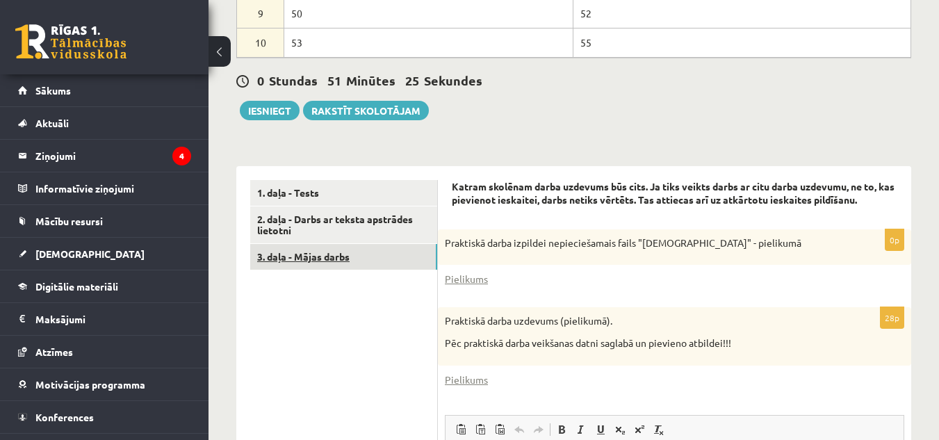
click at [408, 244] on link "3. daļa - Mājas darbs" at bounding box center [343, 257] width 187 height 26
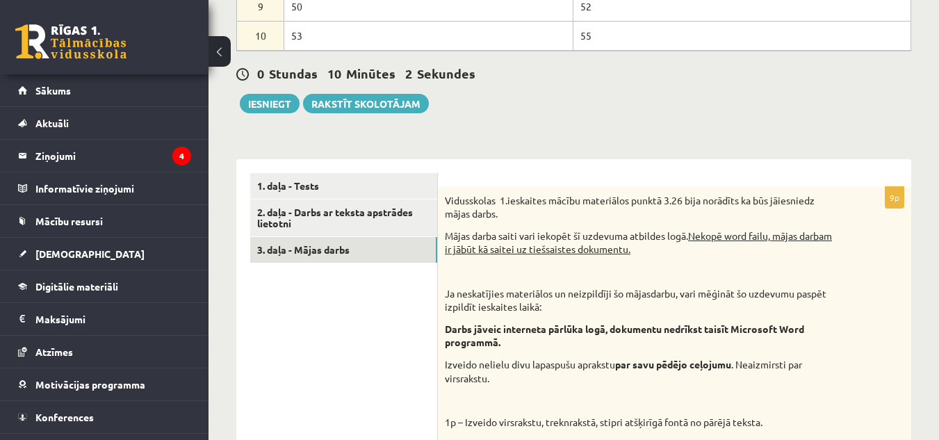
scroll to position [628, 0]
click at [357, 204] on link "2. daļa - Darbs ar teksta apstrādes lietotni" at bounding box center [343, 219] width 187 height 38
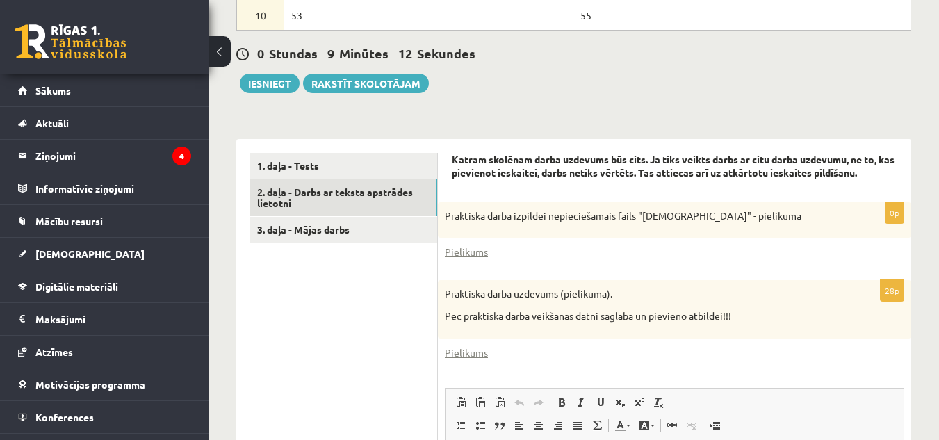
scroll to position [625, 0]
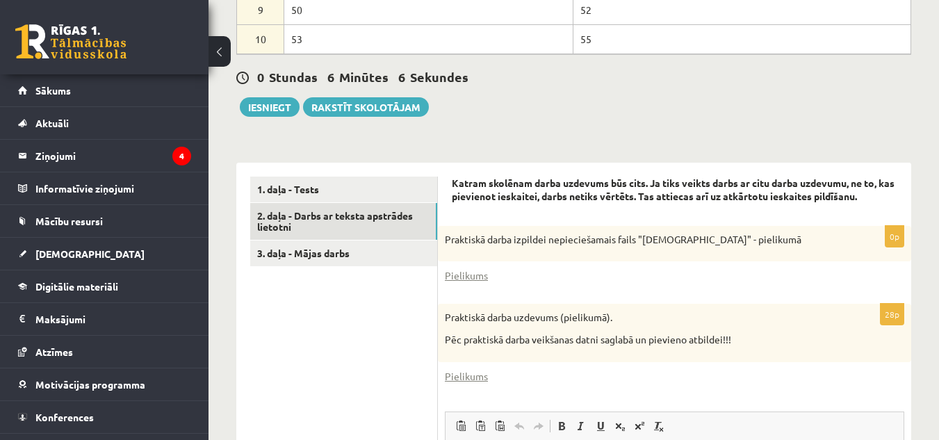
click at [595, 196] on div "Katram skolēnam darba uzdevums būs cits. Ja tiks veikts darbs ar citu darba uzd…" at bounding box center [675, 194] width 446 height 35
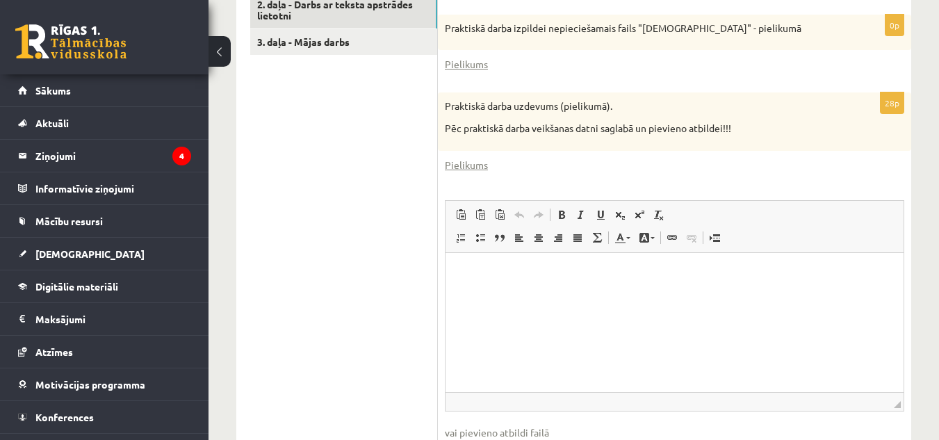
scroll to position [869, 0]
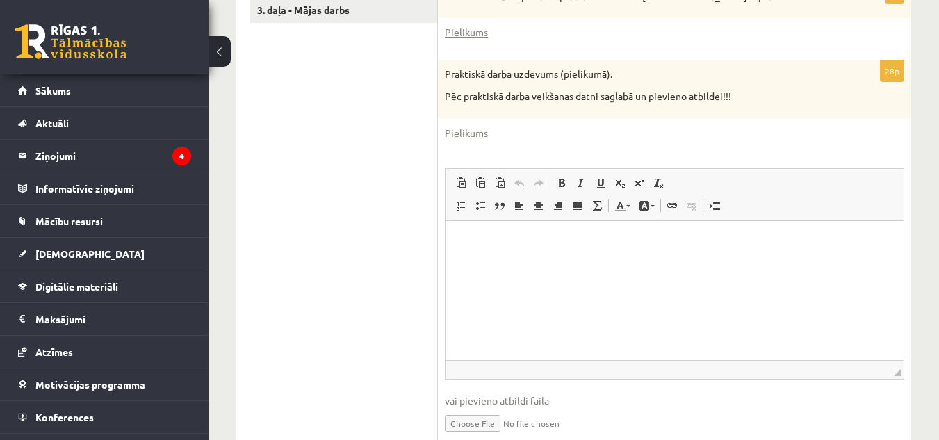
click at [525, 263] on html at bounding box center [675, 241] width 458 height 42
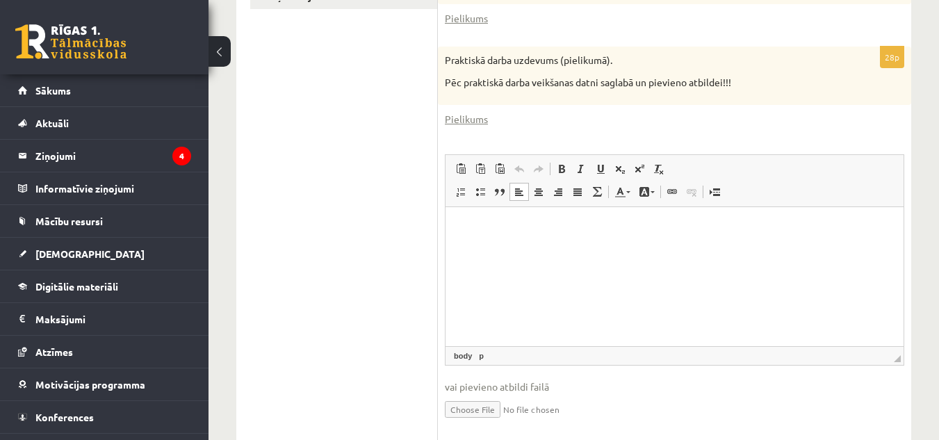
click at [488, 396] on input "file" at bounding box center [675, 408] width 460 height 29
type input "**********"
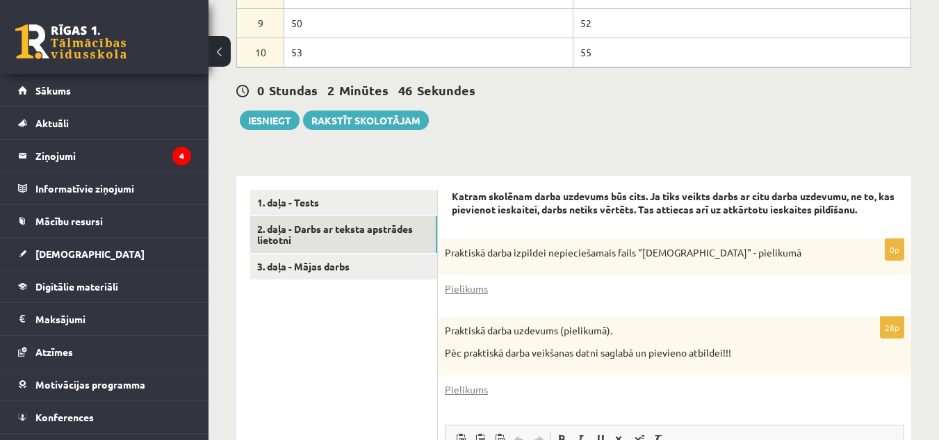
scroll to position [611, 0]
click at [381, 255] on link "3. daļa - Mājas darbs" at bounding box center [343, 268] width 187 height 26
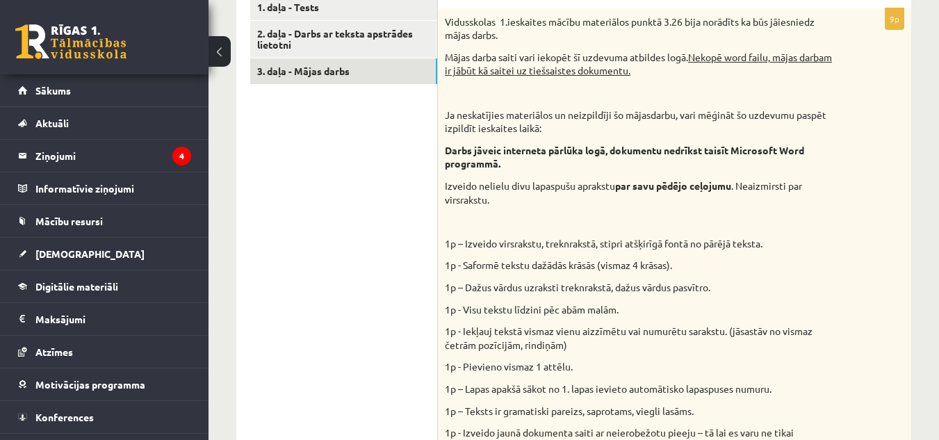
scroll to position [742, 0]
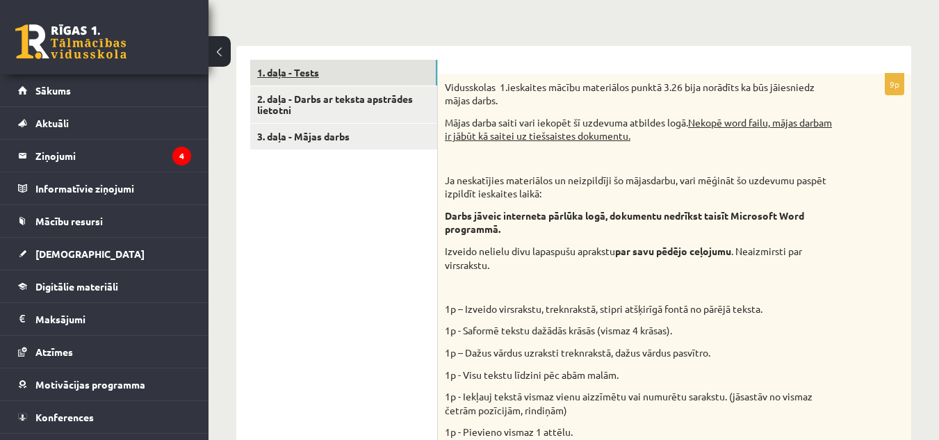
click at [360, 61] on link "1. daļa - Tests" at bounding box center [343, 73] width 187 height 26
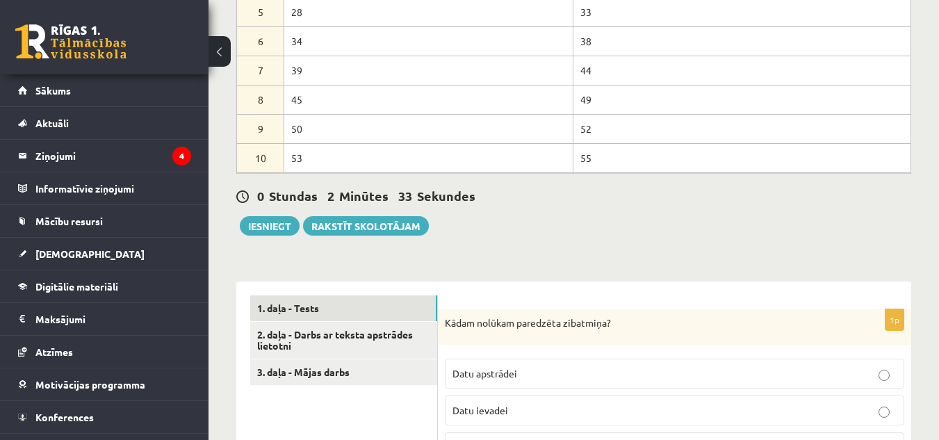
scroll to position [513, 0]
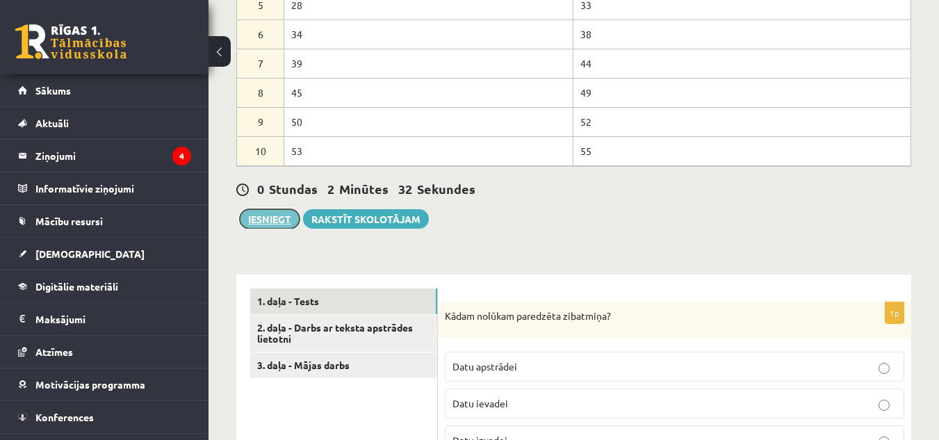
click at [283, 209] on button "Iesniegt" at bounding box center [270, 218] width 60 height 19
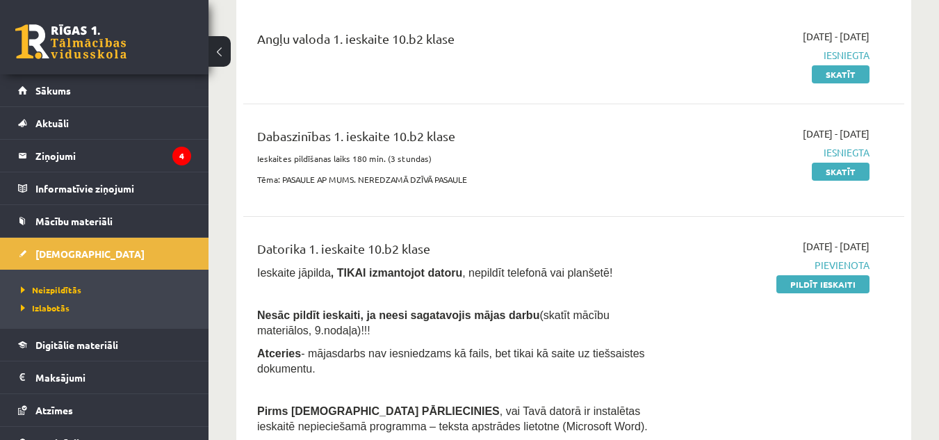
scroll to position [209, 0]
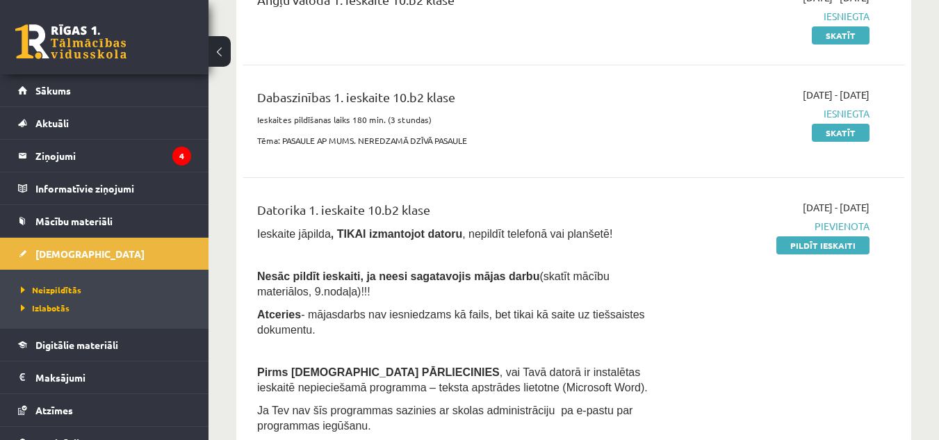
click at [821, 243] on link "Pildīt ieskaiti" at bounding box center [823, 245] width 93 height 18
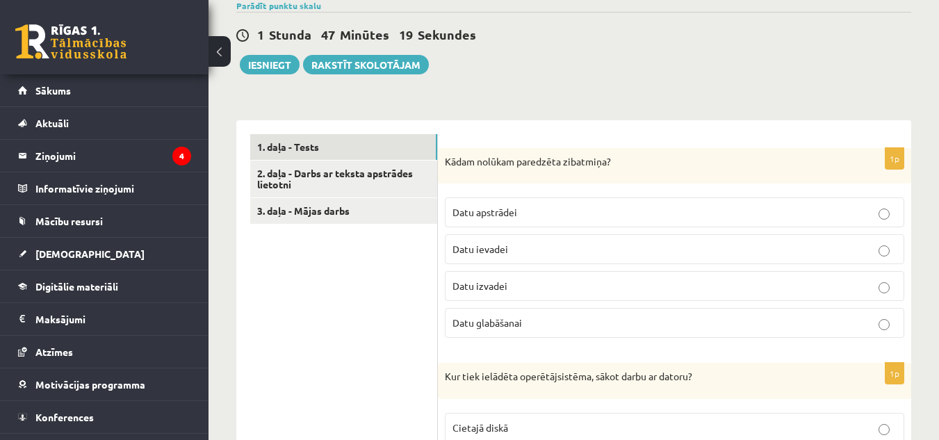
scroll to position [343, 0]
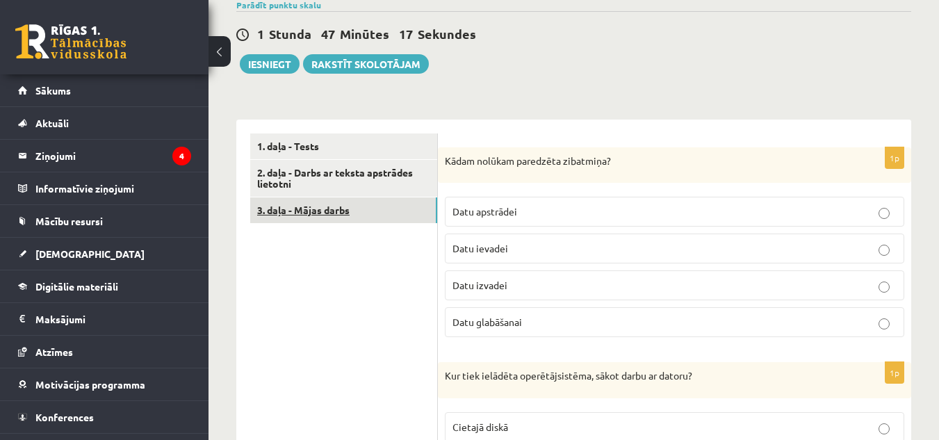
click at [351, 201] on link "3. daļa - Mājas darbs" at bounding box center [343, 210] width 187 height 26
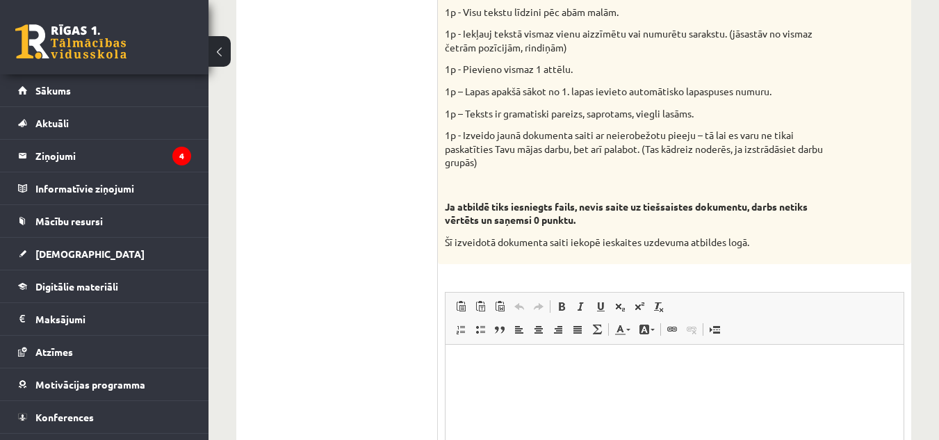
scroll to position [783, 0]
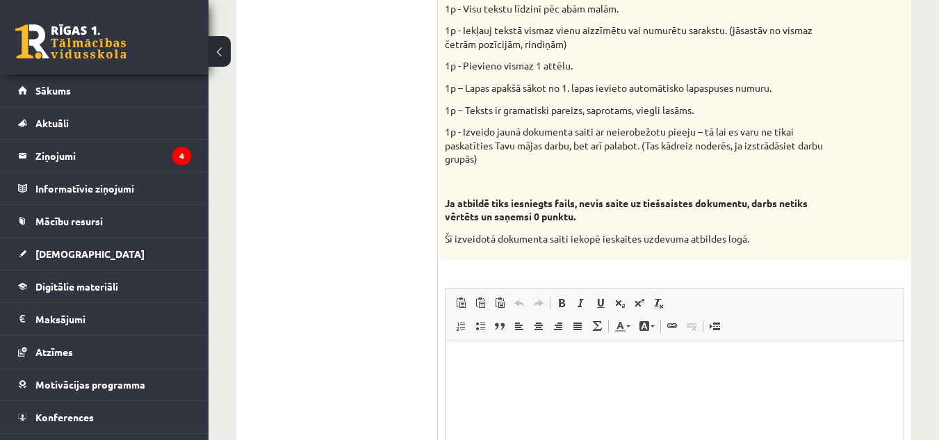
click at [505, 362] on p "Визуальный текстовый редактор, wiswyg-editor-user-answer-47024902323240" at bounding box center [675, 362] width 430 height 15
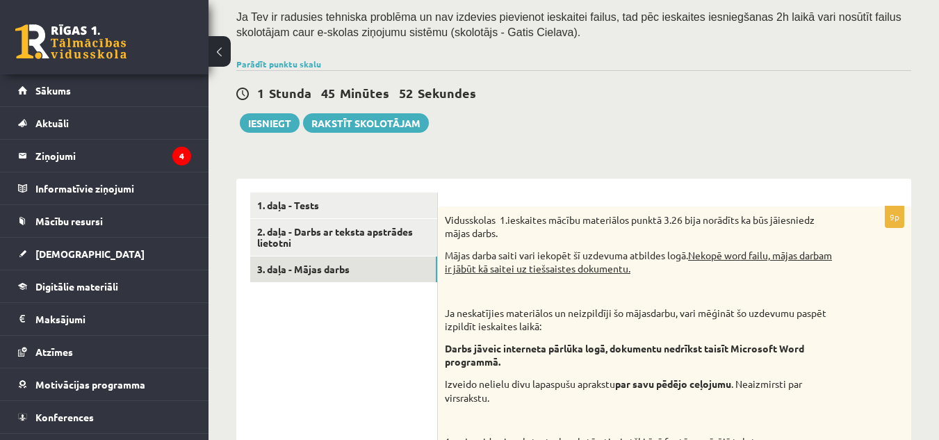
scroll to position [283, 0]
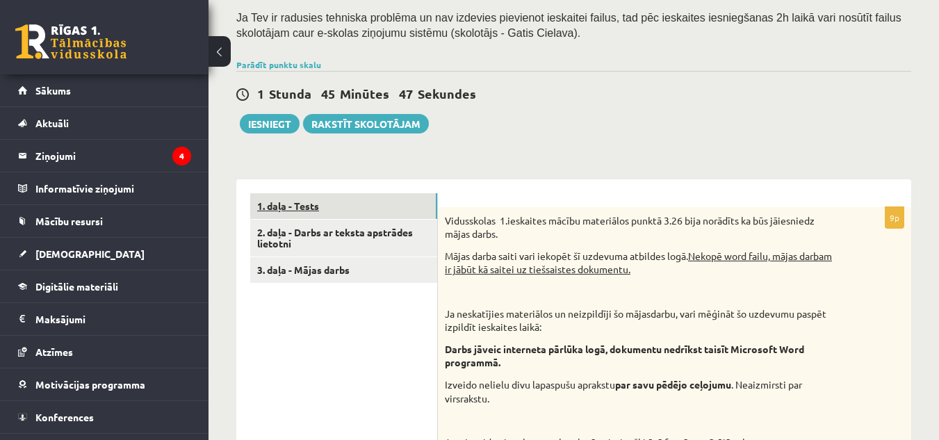
click at [327, 204] on link "1. daļa - Tests" at bounding box center [343, 206] width 187 height 26
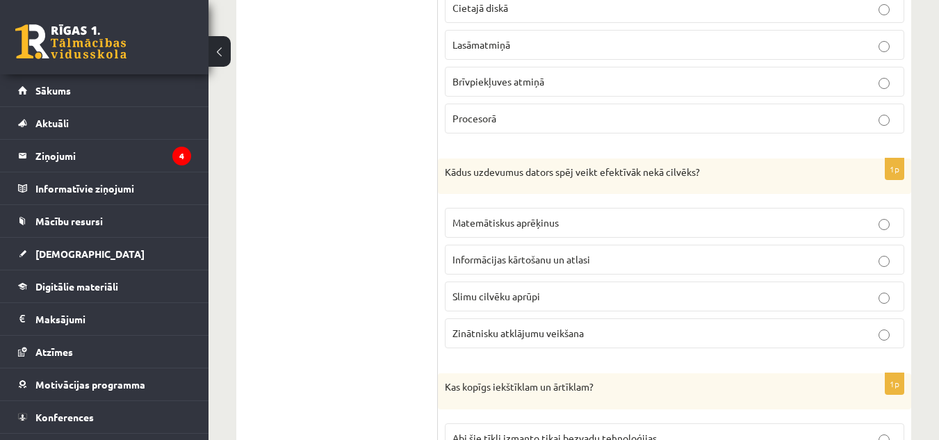
scroll to position [764, 0]
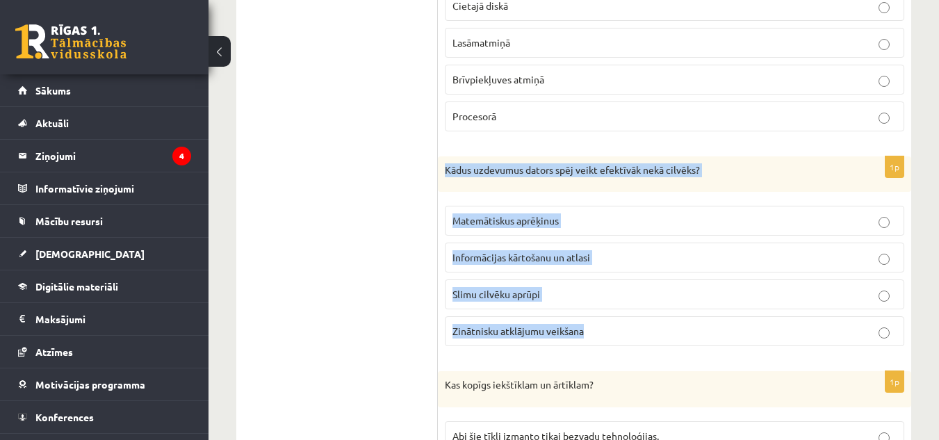
drag, startPoint x: 441, startPoint y: 150, endPoint x: 646, endPoint y: 323, distance: 268.9
click at [646, 323] on div "1p Kādus uzdevumus dators spēj veikt efektīvāk nekā cilvēks? Matemātiskus aprēķ…" at bounding box center [675, 257] width 474 height 202
copy div "Kādus uzdevumus dators spēj veikt efektīvāk nekā cilvēks? Matemātiskus aprēķinu…"
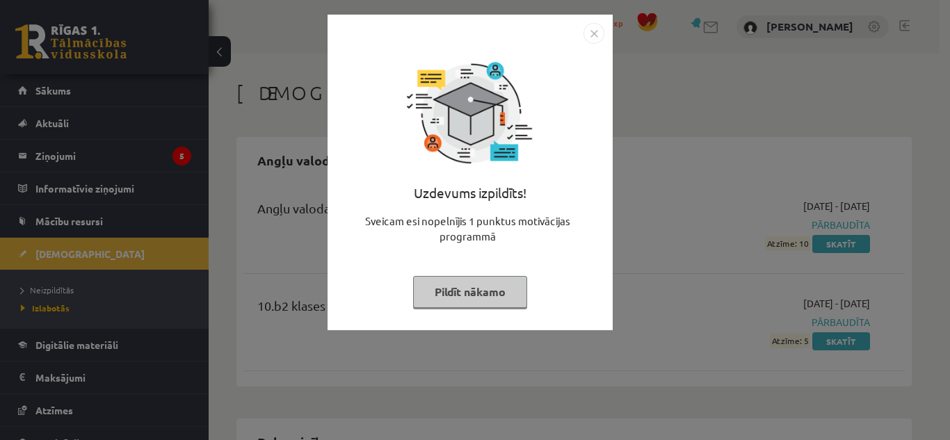
click at [598, 34] on img "Close" at bounding box center [593, 33] width 21 height 21
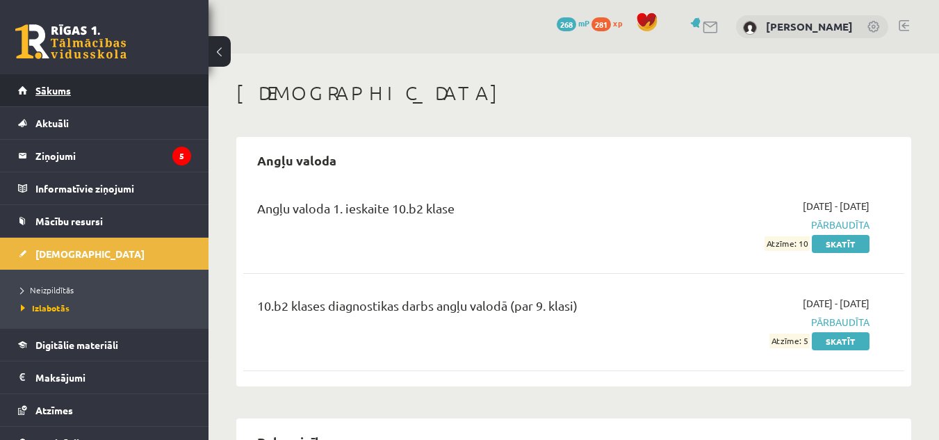
click at [79, 87] on link "Sākums" at bounding box center [104, 90] width 173 height 32
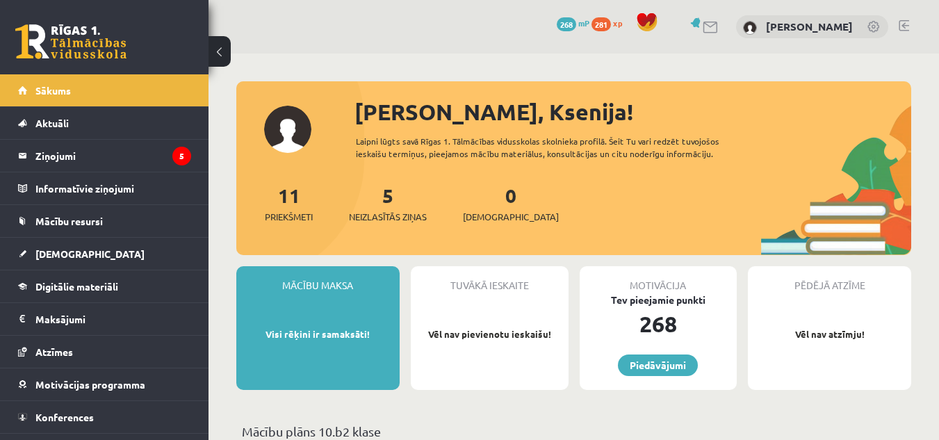
click at [903, 24] on link at bounding box center [904, 25] width 10 height 11
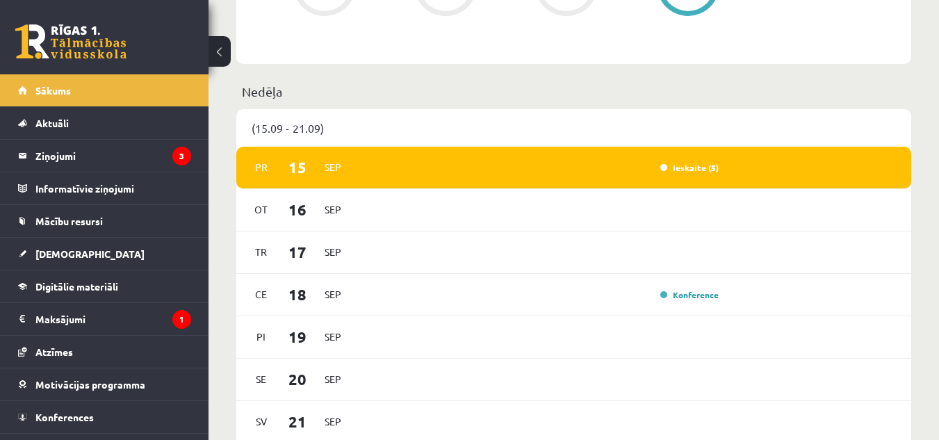
scroll to position [793, 0]
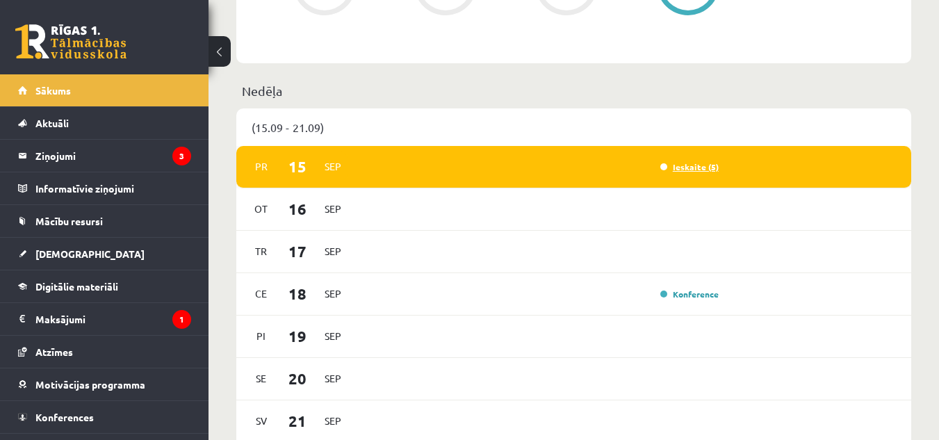
click at [692, 172] on link "Ieskaite (5)" at bounding box center [690, 166] width 58 height 11
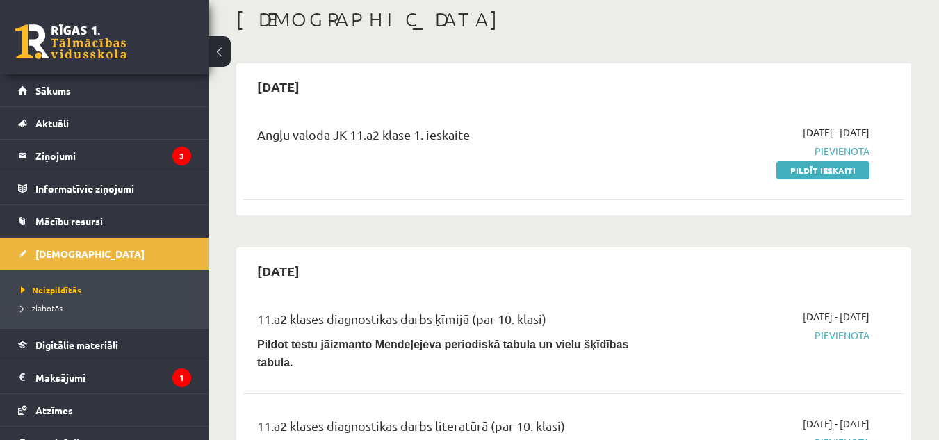
scroll to position [74, 0]
click at [103, 369] on legend "Maksājumi 1" at bounding box center [113, 378] width 156 height 32
